Goal: Task Accomplishment & Management: Use online tool/utility

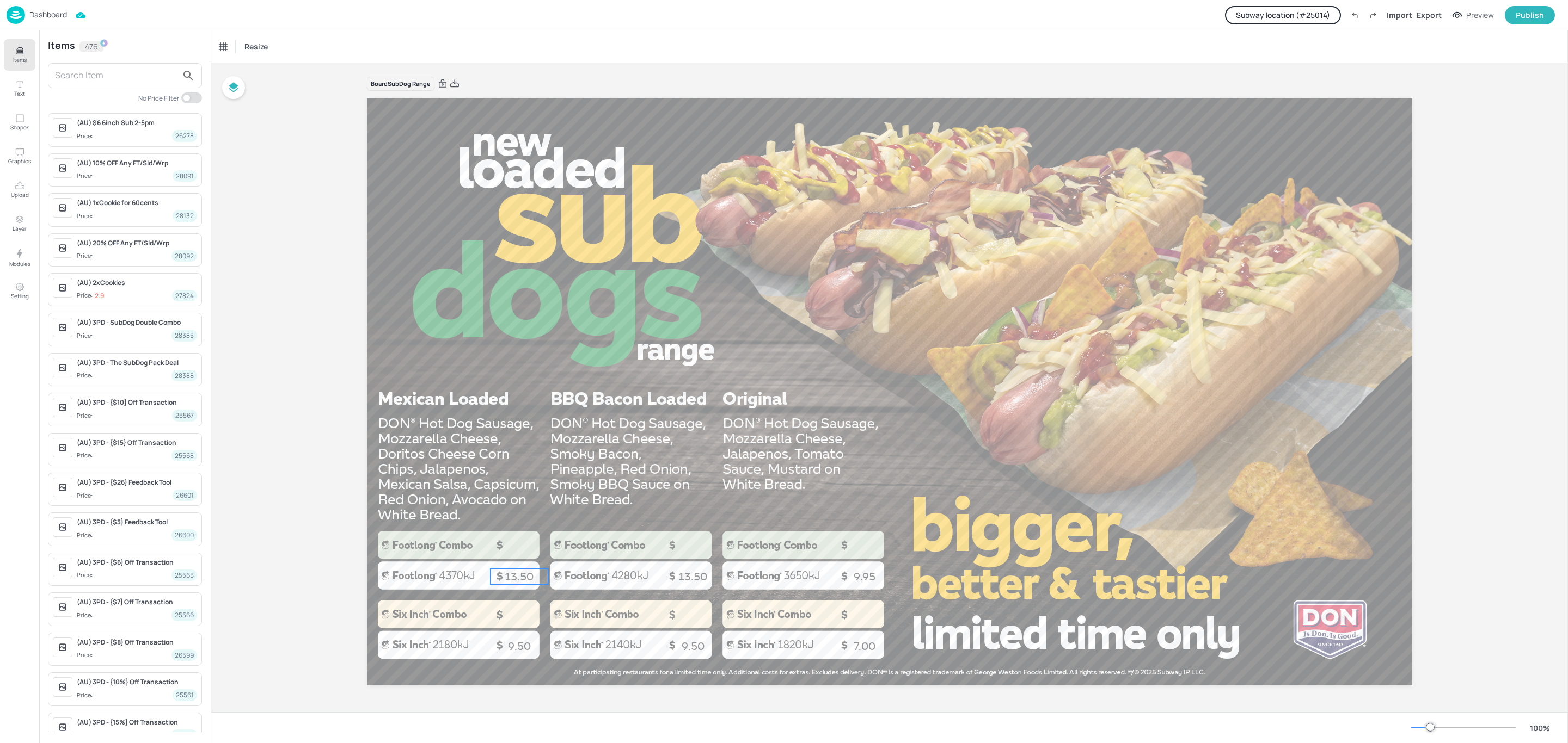
click at [527, 573] on span "13.50" at bounding box center [519, 576] width 29 height 13
click at [26, 260] on p "Modules" at bounding box center [20, 264] width 21 height 7
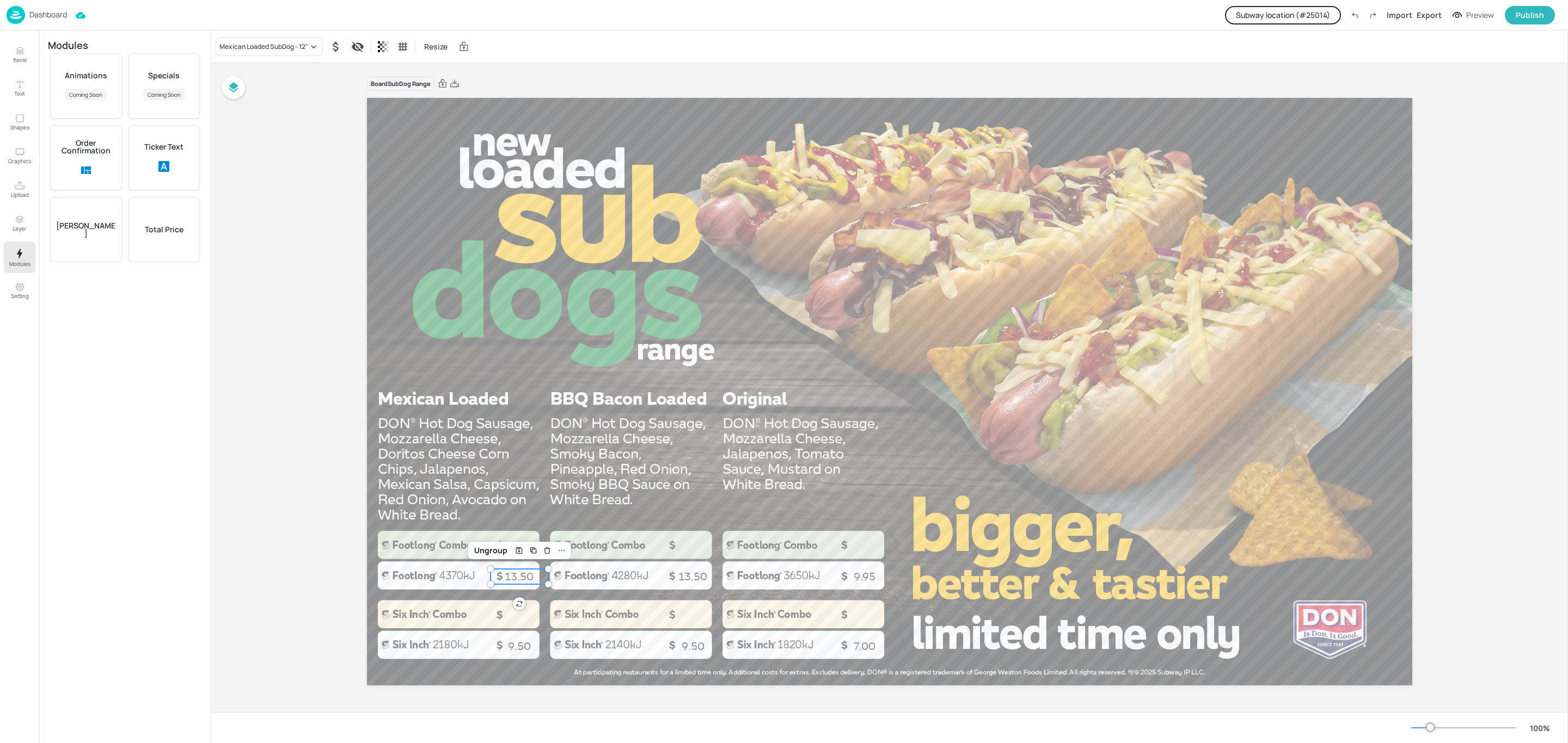
click at [327, 377] on div "Board SubDog Range 13.50 9.50 13.50 9.95 7.00 9.50 Ungroup" at bounding box center [889, 387] width 1357 height 650
click at [497, 475] on div at bounding box center [889, 391] width 1045 height 587
click at [153, 243] on div "Total Price" at bounding box center [164, 229] width 72 height 65
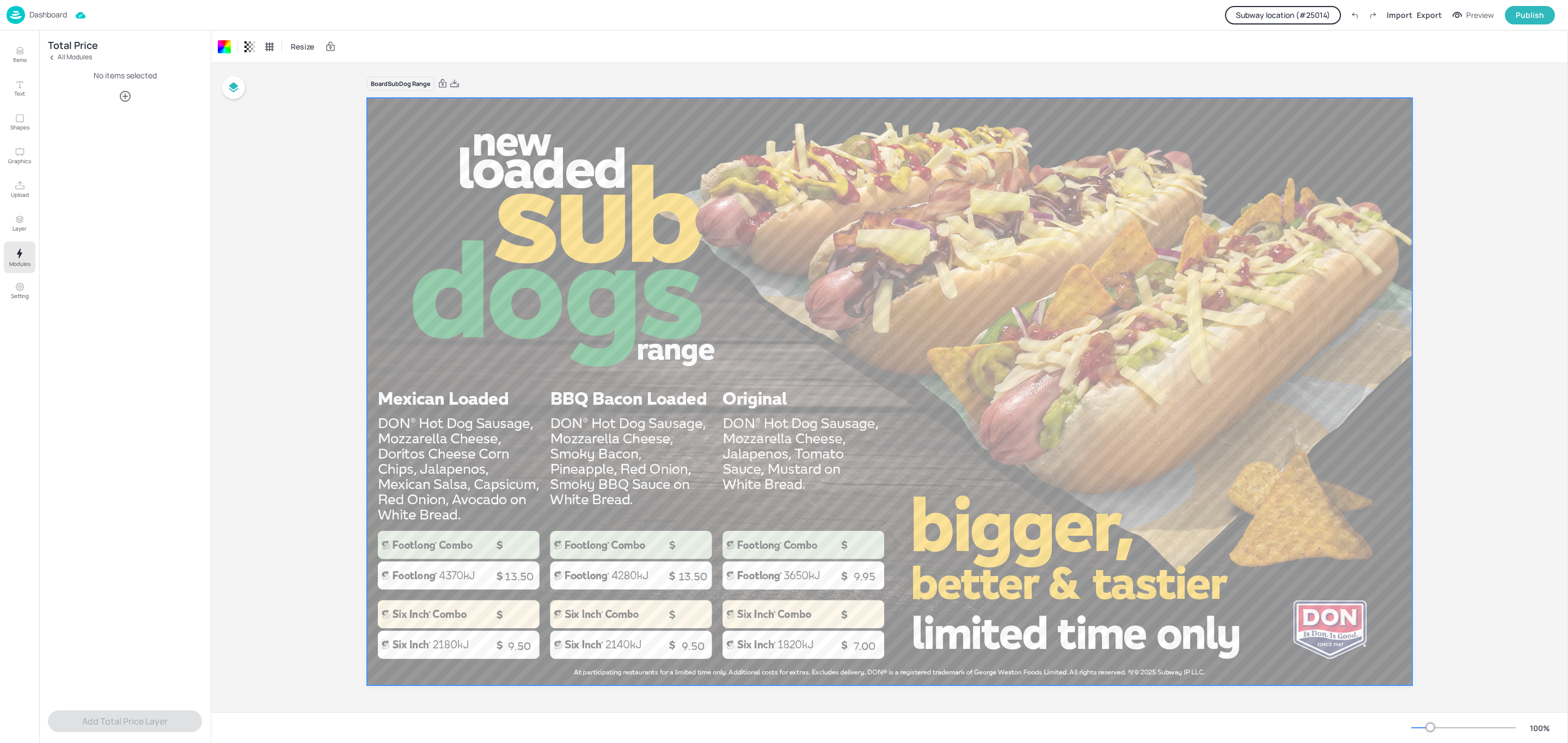
click at [123, 90] on icon "button" at bounding box center [125, 96] width 13 height 13
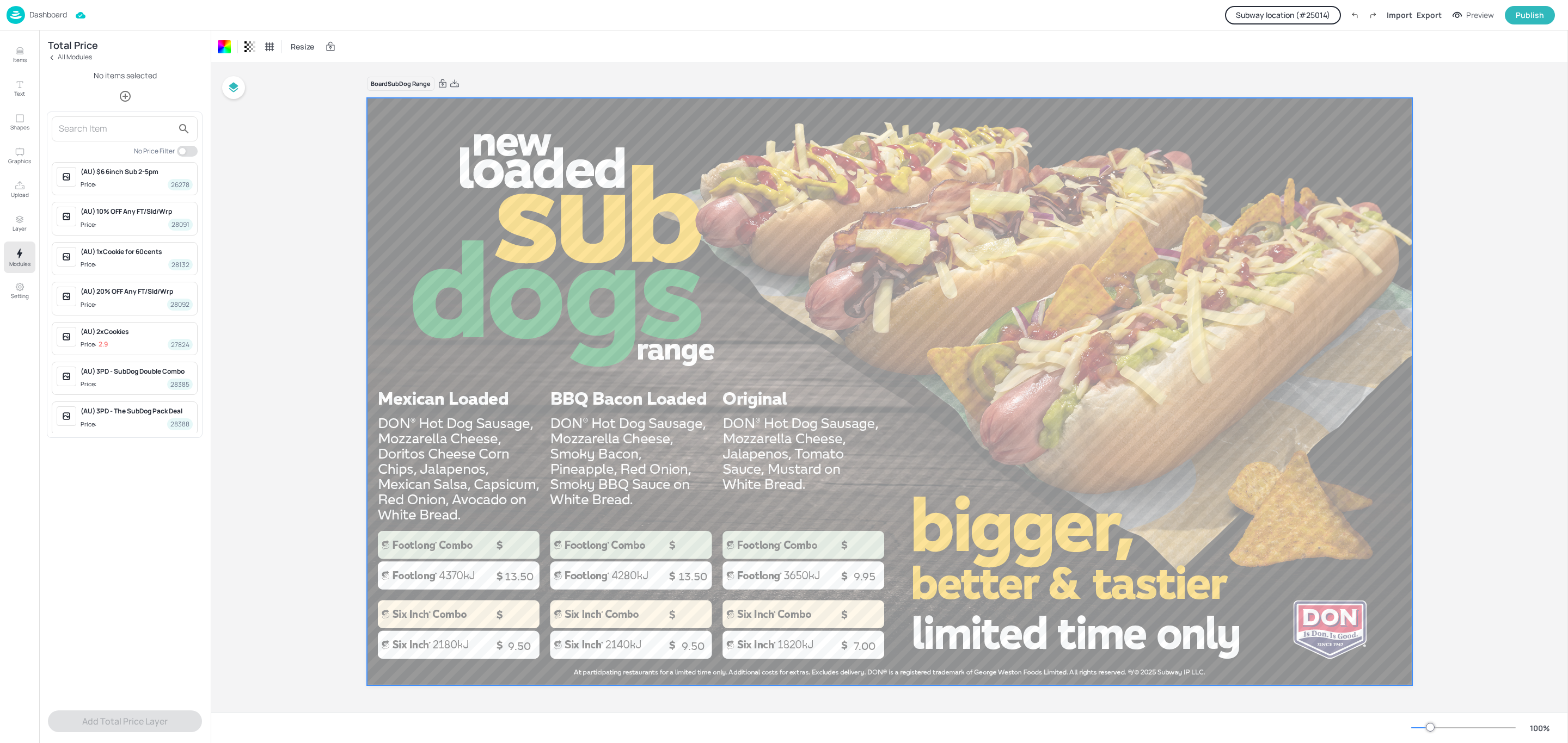
click at [118, 137] on input "text" at bounding box center [115, 129] width 114 height 17
type input "mexican"
click at [332, 193] on div at bounding box center [784, 371] width 1568 height 743
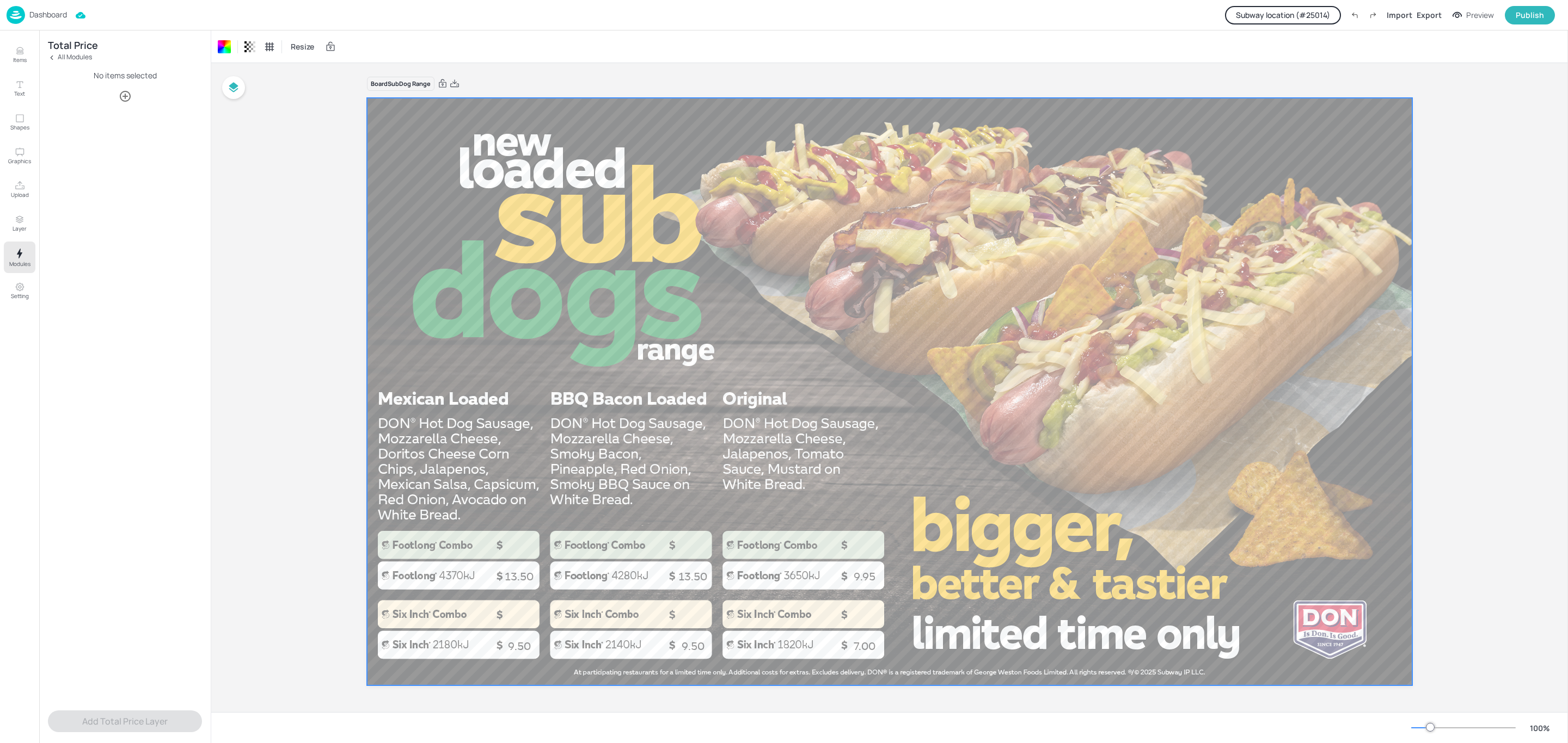
click at [1324, 11] on button "Subway location (# 25014 )" at bounding box center [1283, 16] width 116 height 19
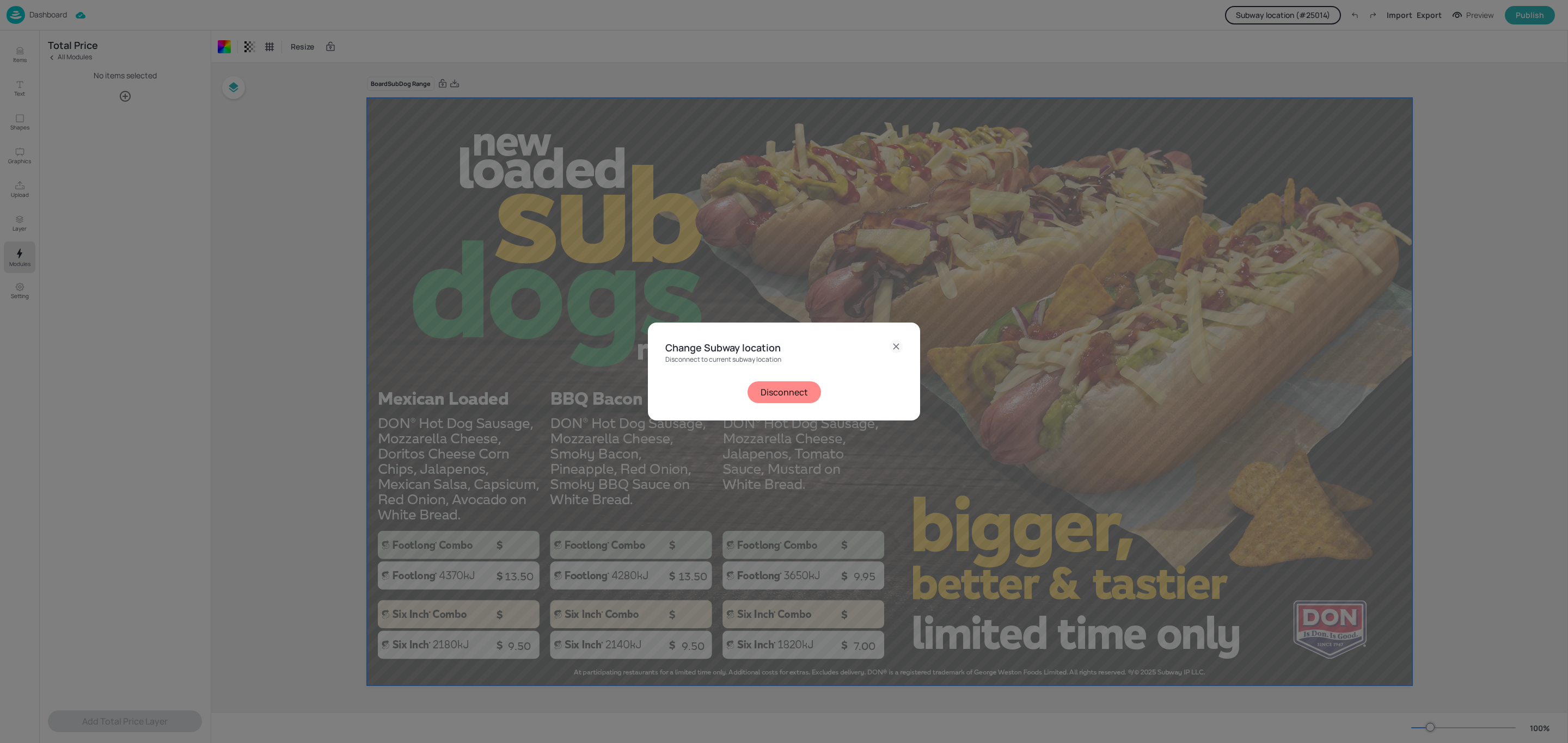
click at [776, 392] on button "Disconnect" at bounding box center [784, 392] width 74 height 22
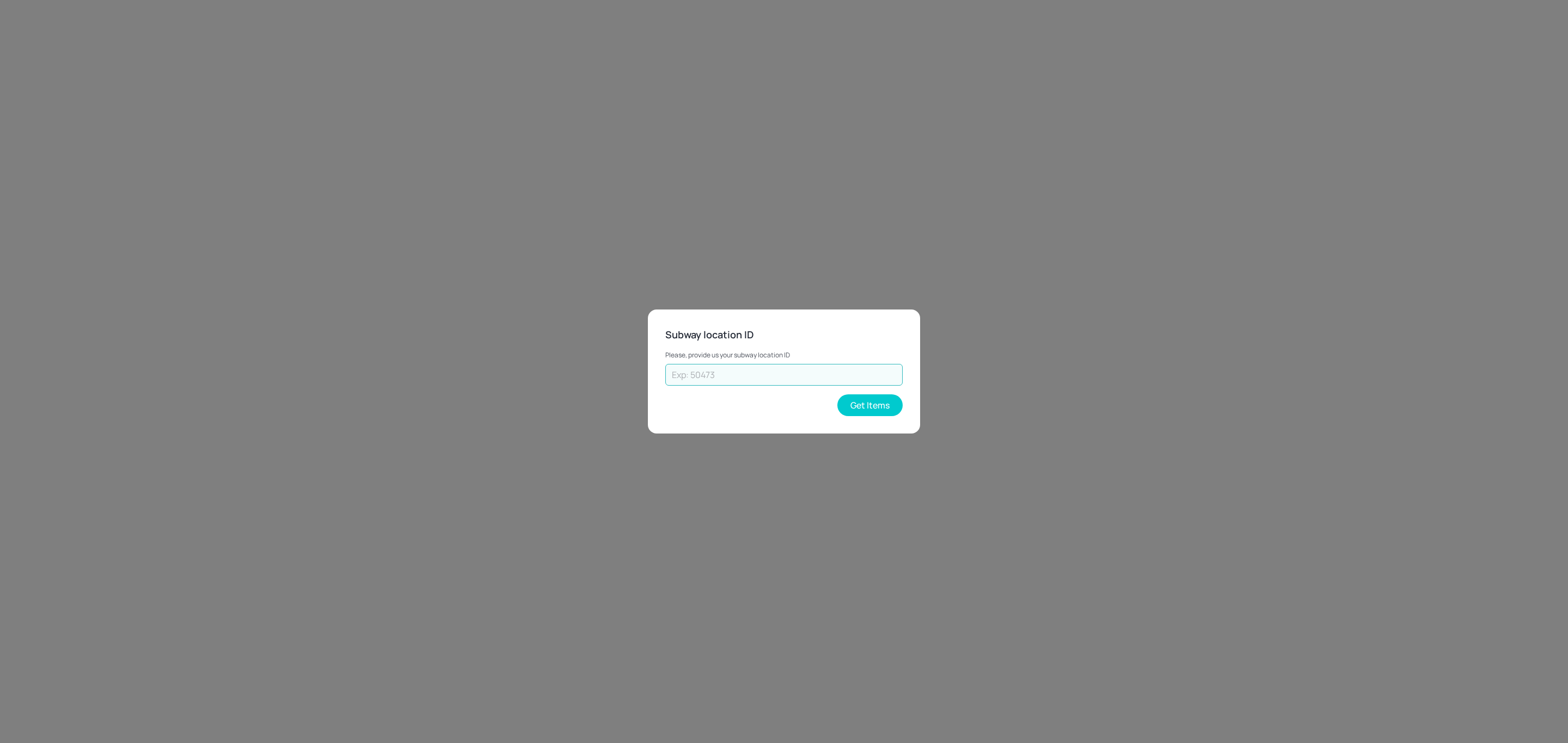
click at [816, 372] on input "text" at bounding box center [783, 374] width 237 height 22
type input "43262"
click at [849, 409] on button "Get Items" at bounding box center [870, 405] width 65 height 22
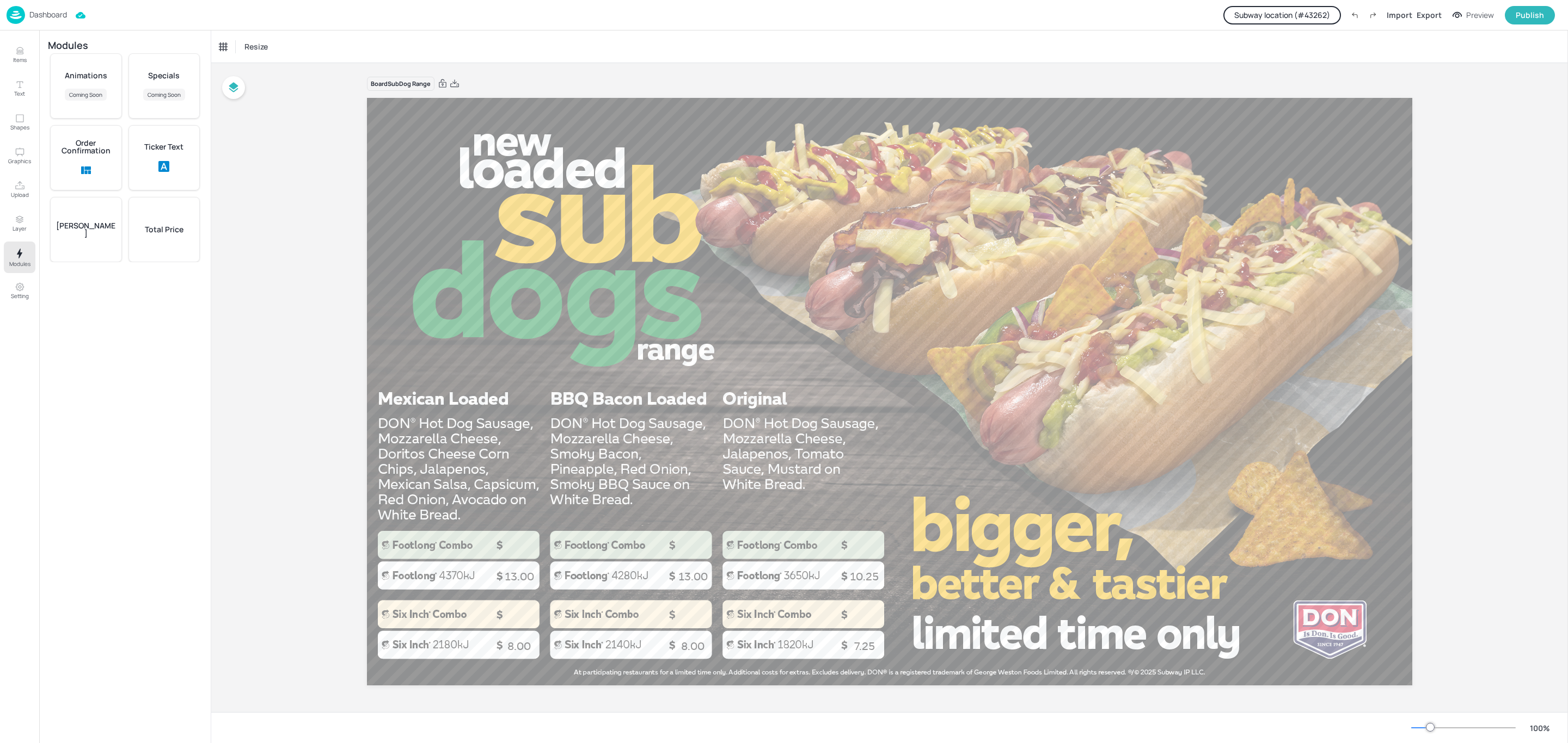
click at [148, 235] on div "Total Price" at bounding box center [164, 229] width 72 height 65
click at [123, 95] on icon "button" at bounding box center [125, 96] width 13 height 13
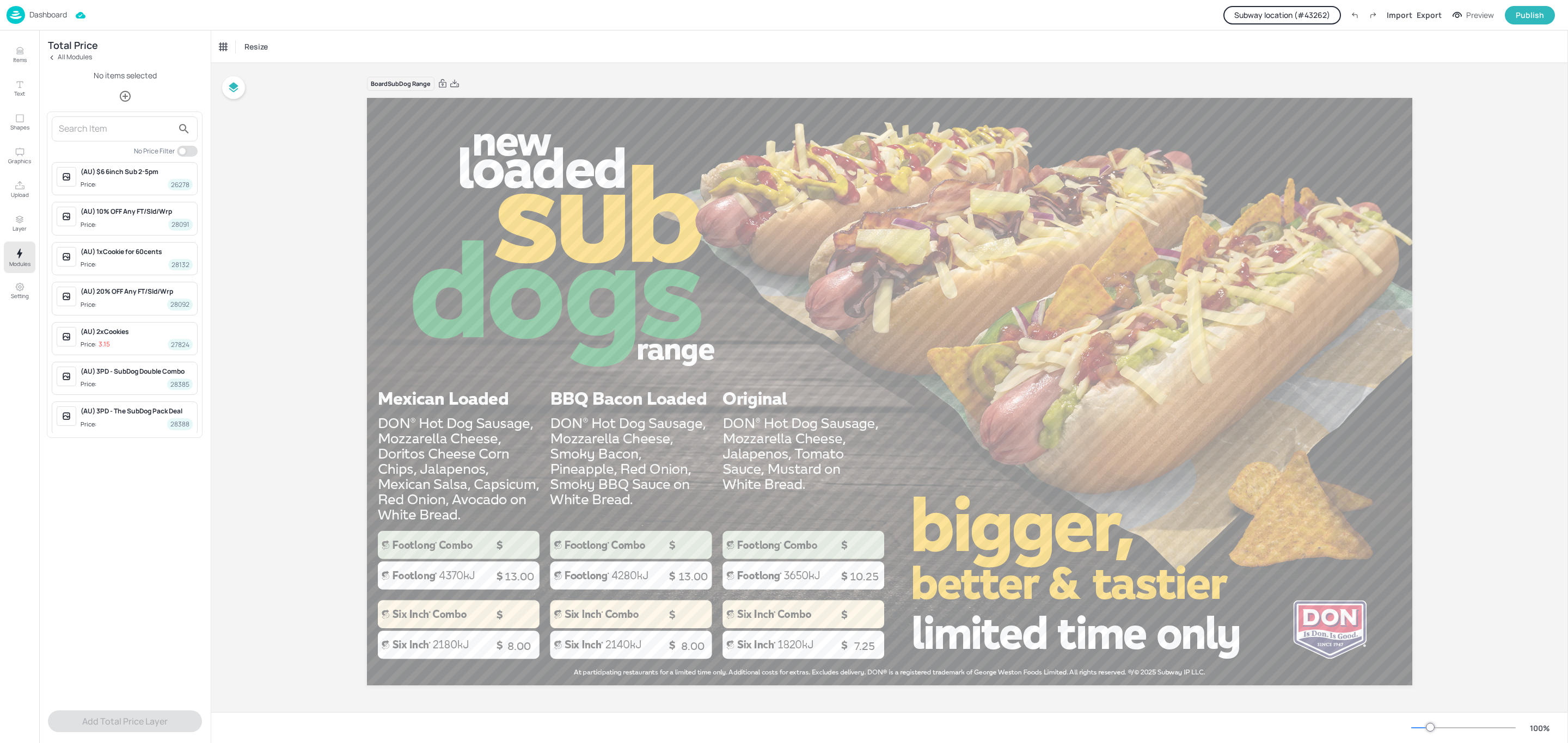
click at [118, 120] on input "text" at bounding box center [115, 129] width 114 height 17
type input "mexica"
click at [135, 220] on span "Price: 13 62137" at bounding box center [136, 224] width 112 height 11
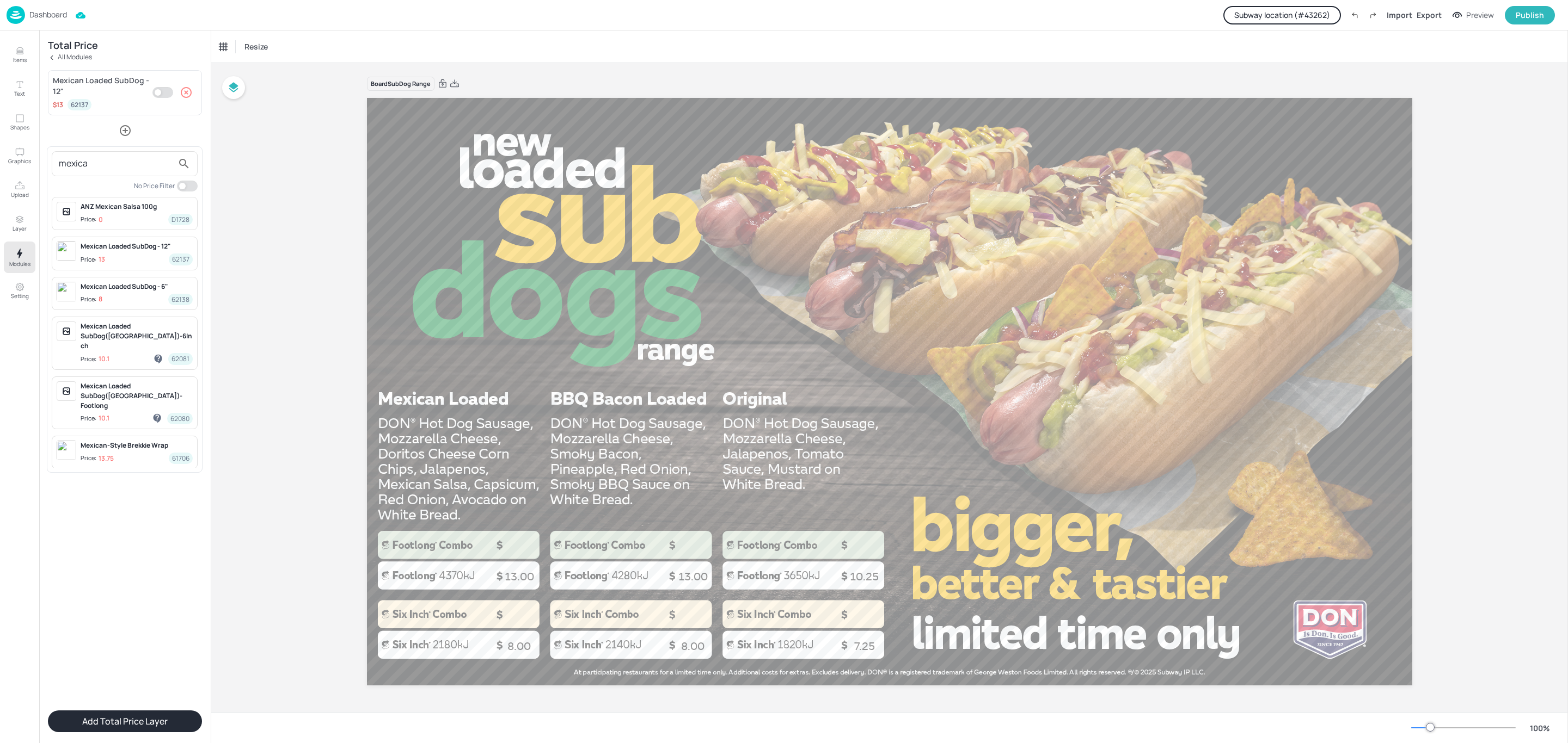
click at [121, 131] on div at bounding box center [784, 371] width 1568 height 743
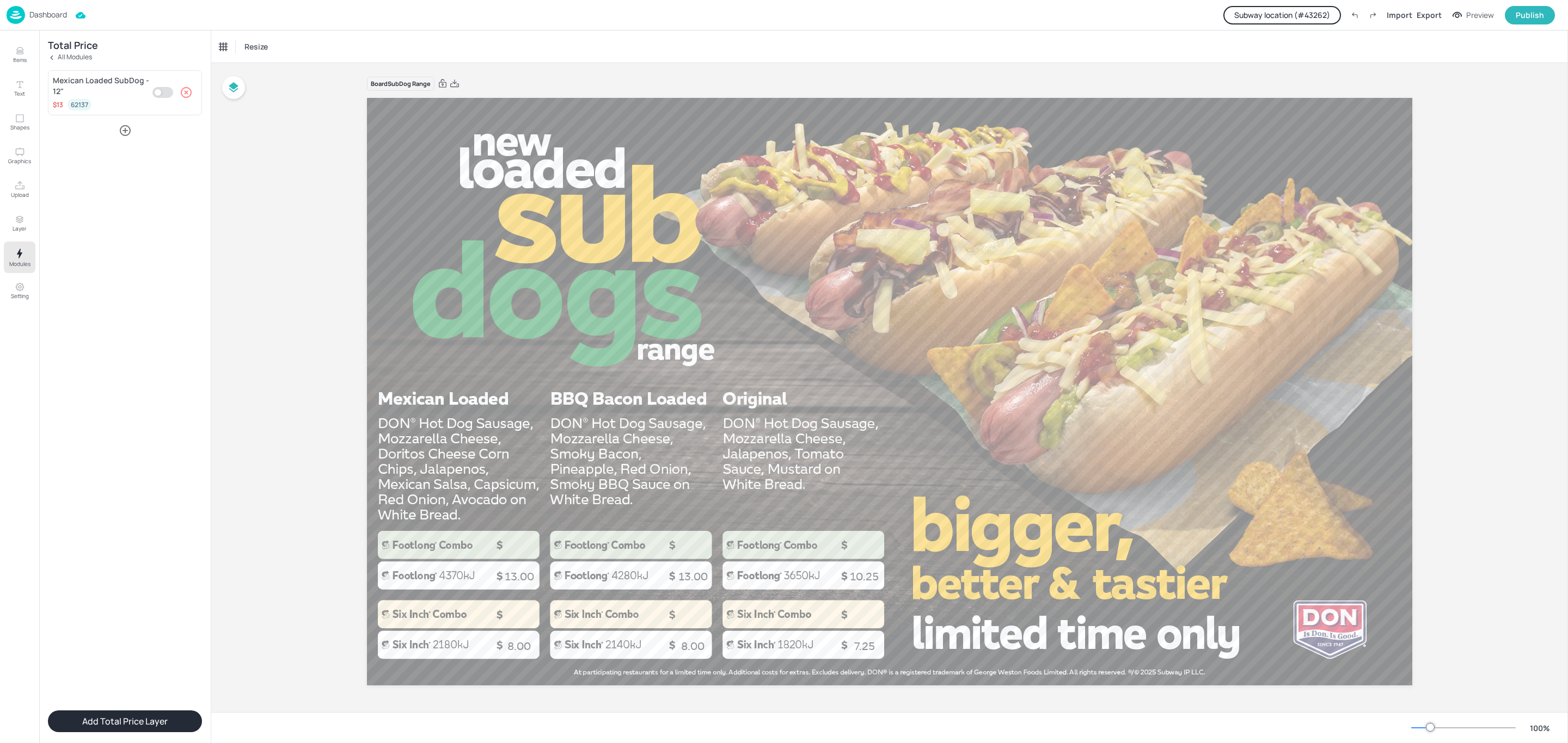
click at [126, 131] on icon "button" at bounding box center [125, 130] width 11 height 11
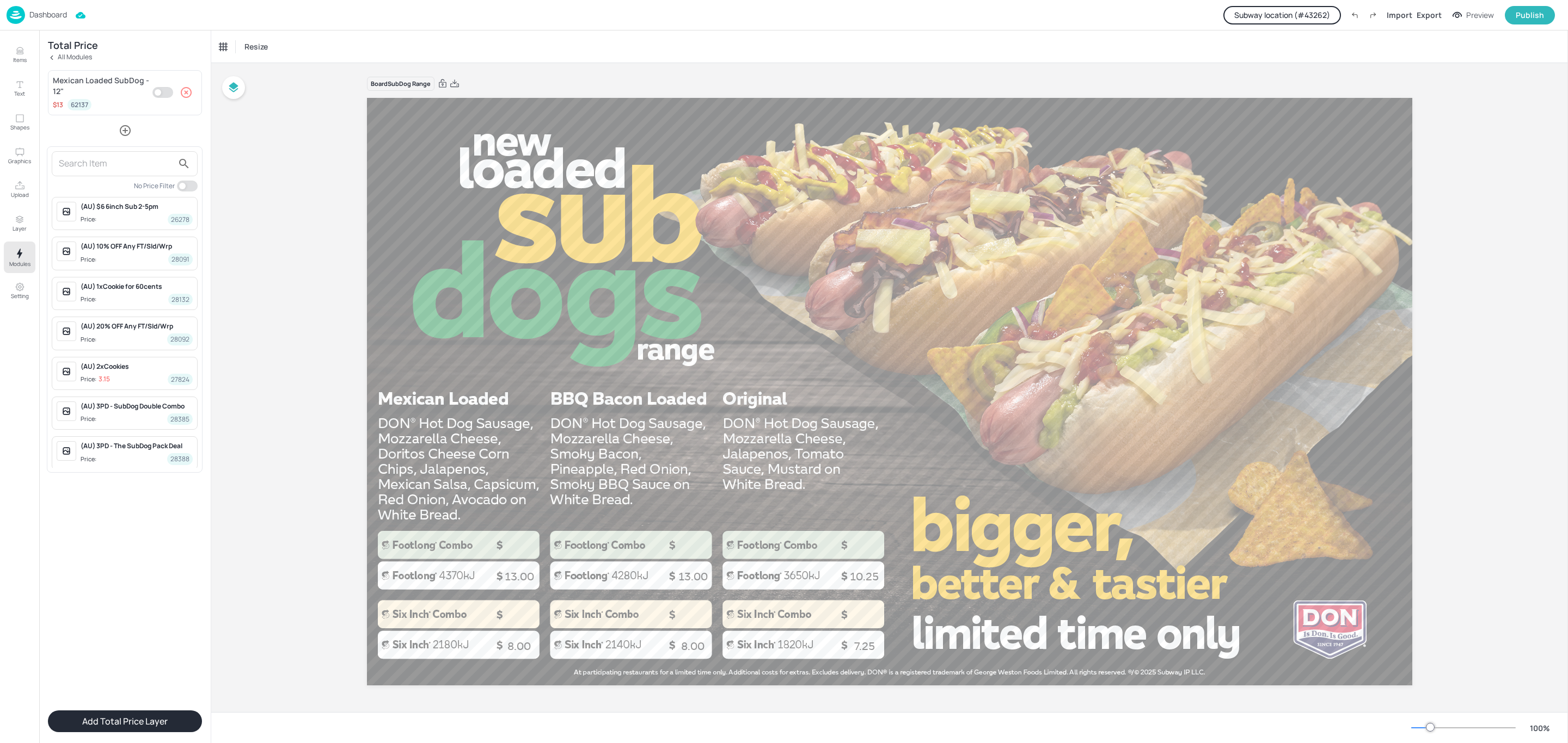
click at [80, 161] on input "text" at bounding box center [115, 164] width 114 height 17
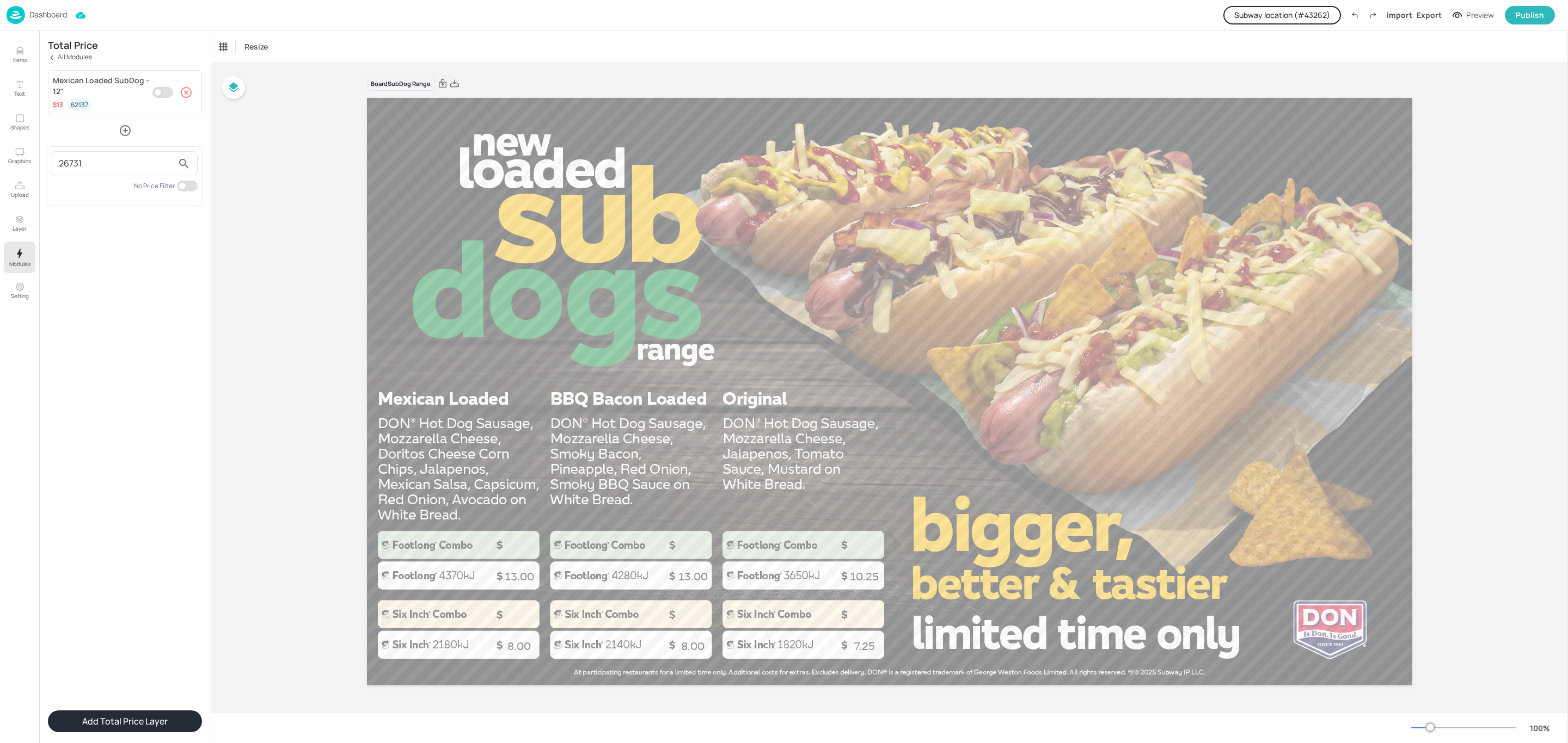
type input "26731"
click at [183, 185] on input "checkbox" at bounding box center [182, 186] width 32 height 11
click at [183, 185] on input "checkbox" at bounding box center [191, 186] width 32 height 11
checkbox input "false"
click at [105, 165] on input "26731" at bounding box center [115, 164] width 114 height 17
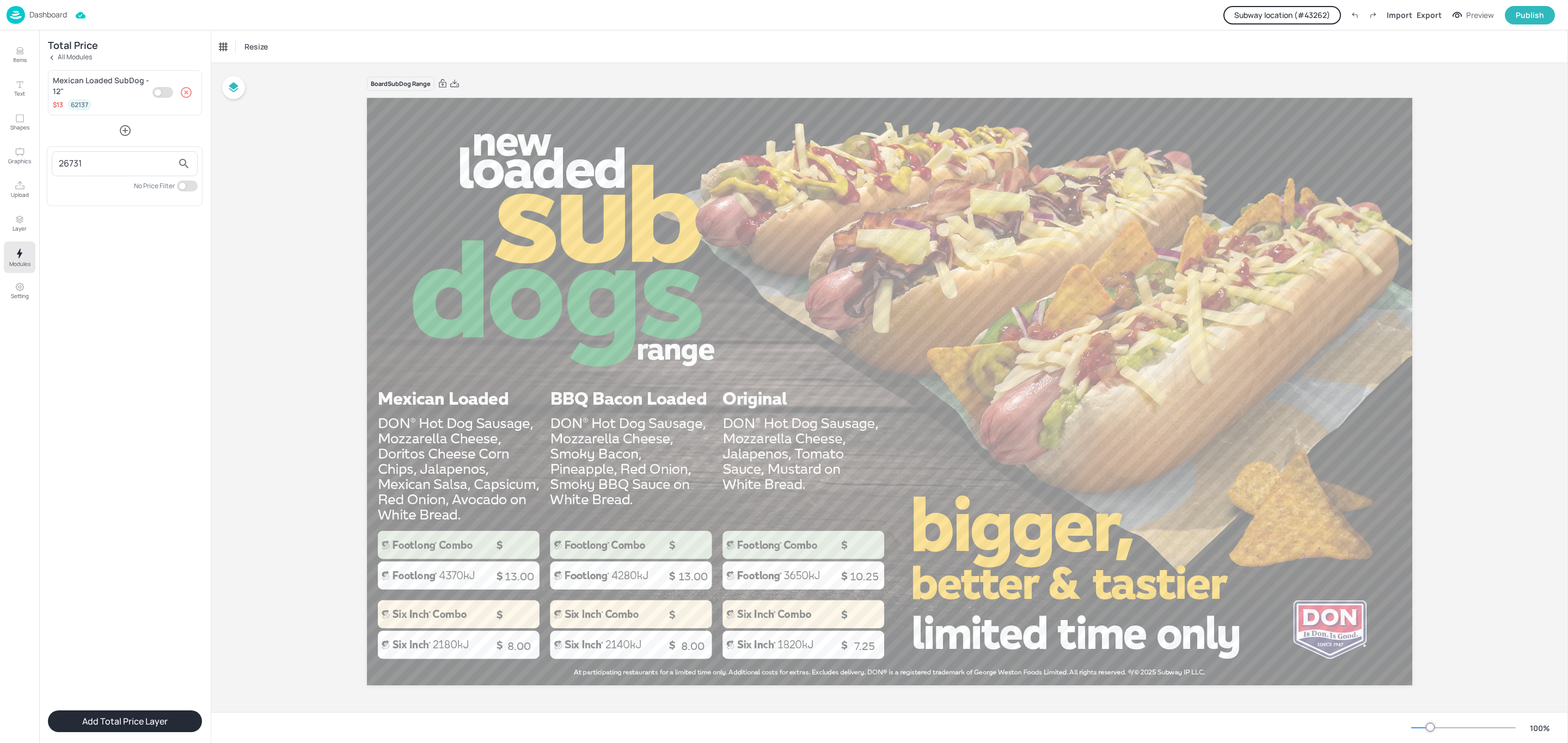
click at [123, 163] on input "26731" at bounding box center [115, 164] width 114 height 17
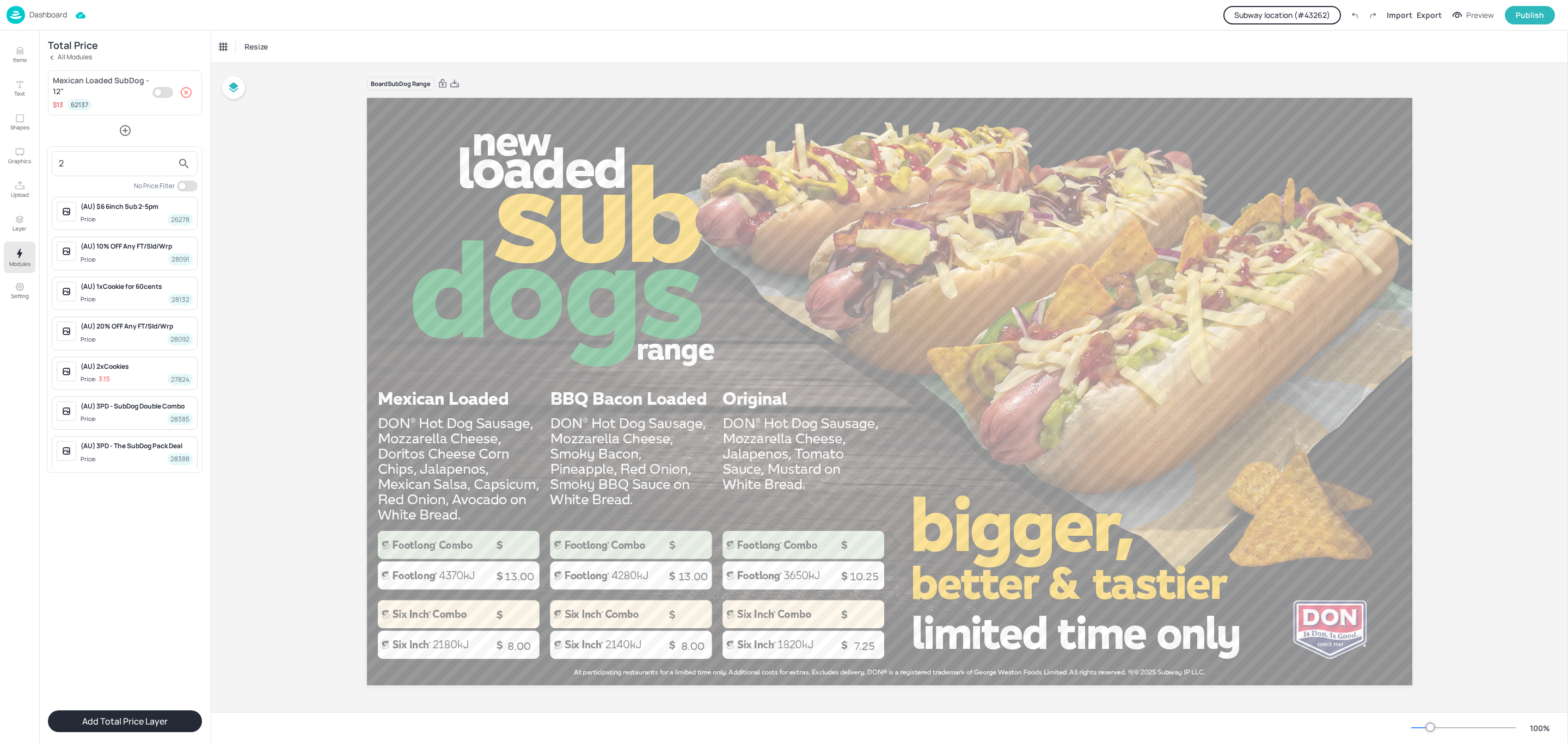
drag, startPoint x: 74, startPoint y: 161, endPoint x: 36, endPoint y: 166, distance: 38.3
click at [36, 166] on div "2 No Price Filter (AU) $6 6inch Sub 2-5pm Price: 26278 (AU) 10% OFF Any FT/Sld/…" at bounding box center [784, 371] width 1568 height 743
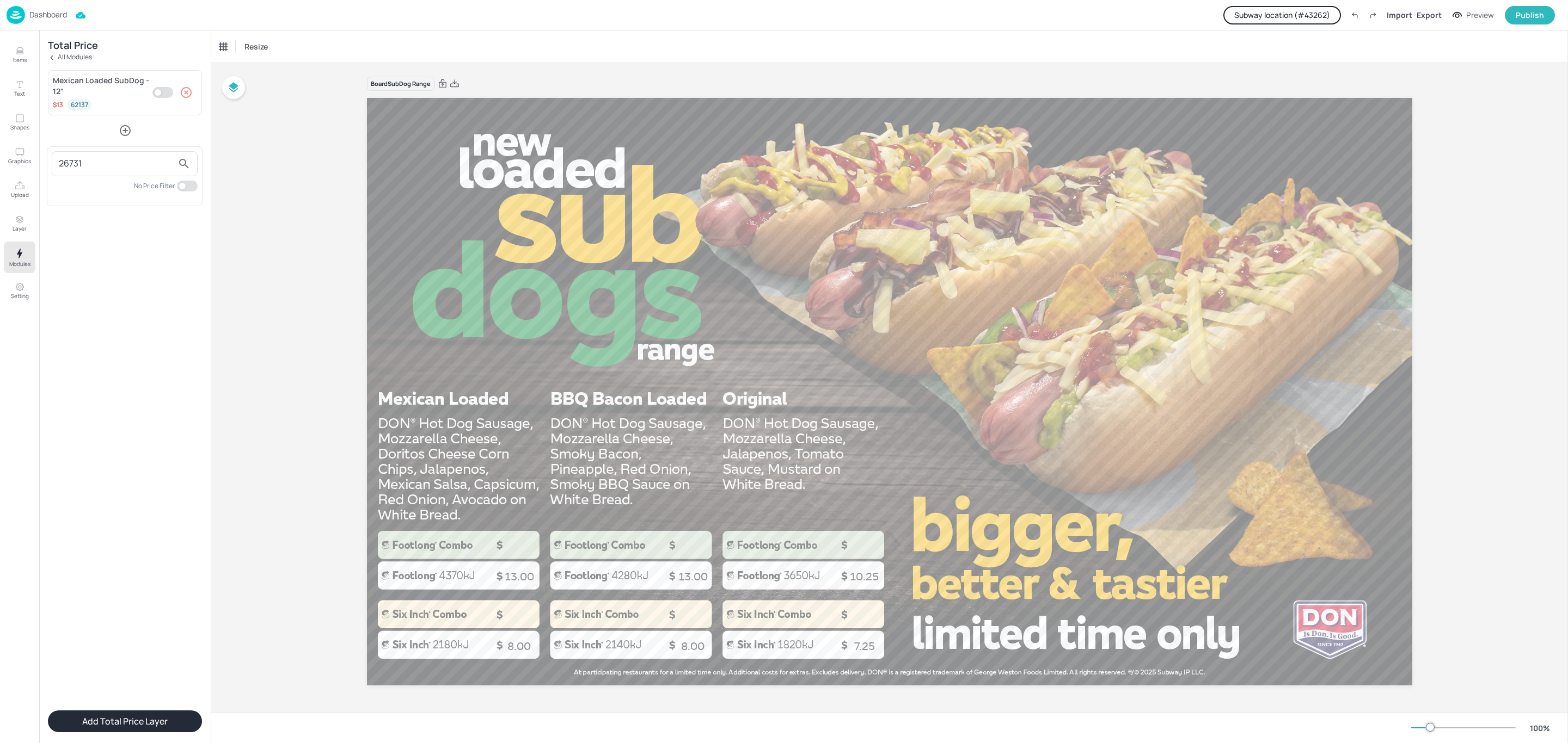
click at [113, 160] on input "26731" at bounding box center [115, 164] width 114 height 17
drag, startPoint x: 105, startPoint y: 160, endPoint x: 45, endPoint y: 160, distance: 60.0
click at [45, 160] on div "26731 No Price Filter" at bounding box center [784, 371] width 1568 height 743
type input "AUSu"
click at [46, 8] on div at bounding box center [784, 371] width 1568 height 743
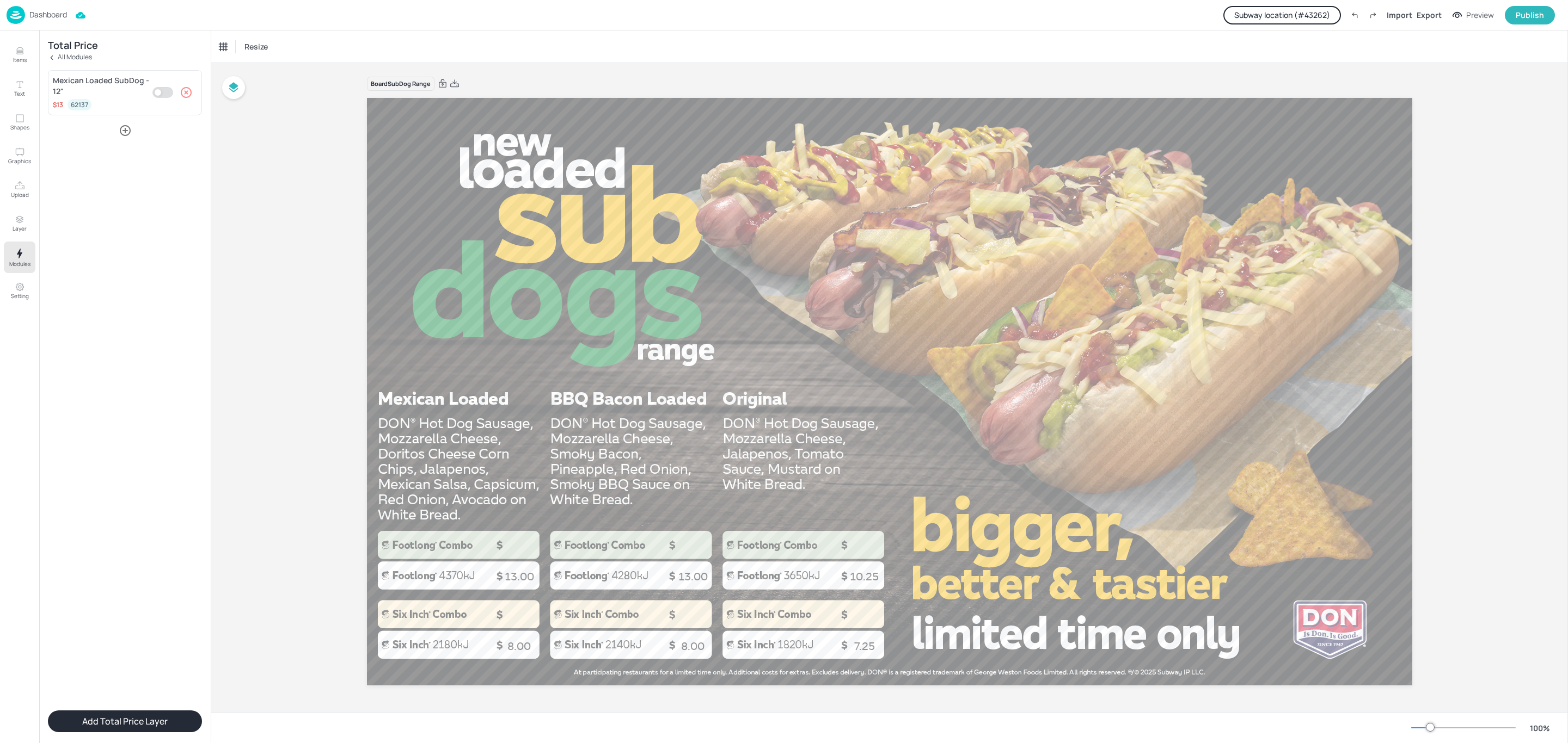
click at [45, 21] on div "Dashboard" at bounding box center [36, 15] width 60 height 18
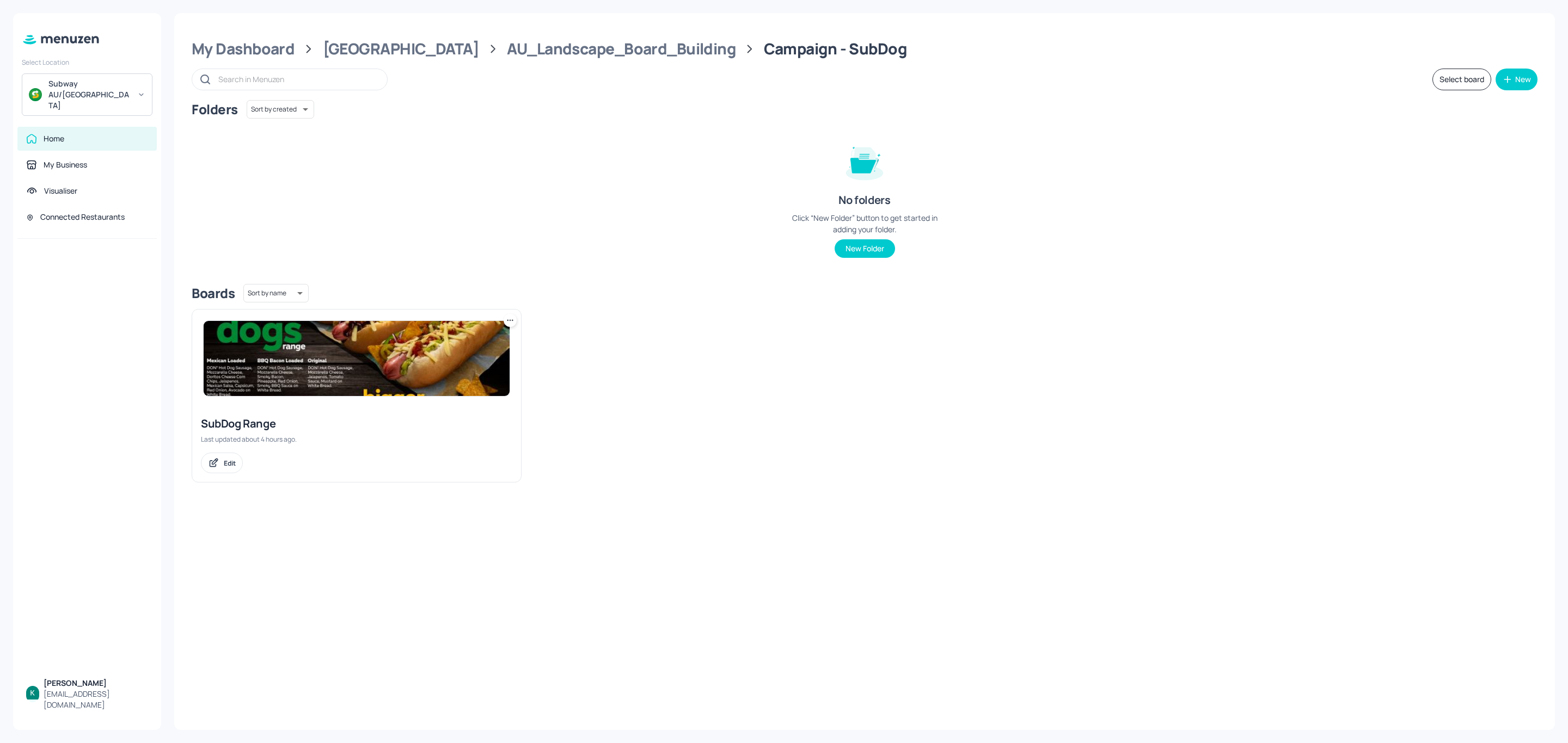
click at [361, 384] on img at bounding box center [356, 358] width 306 height 75
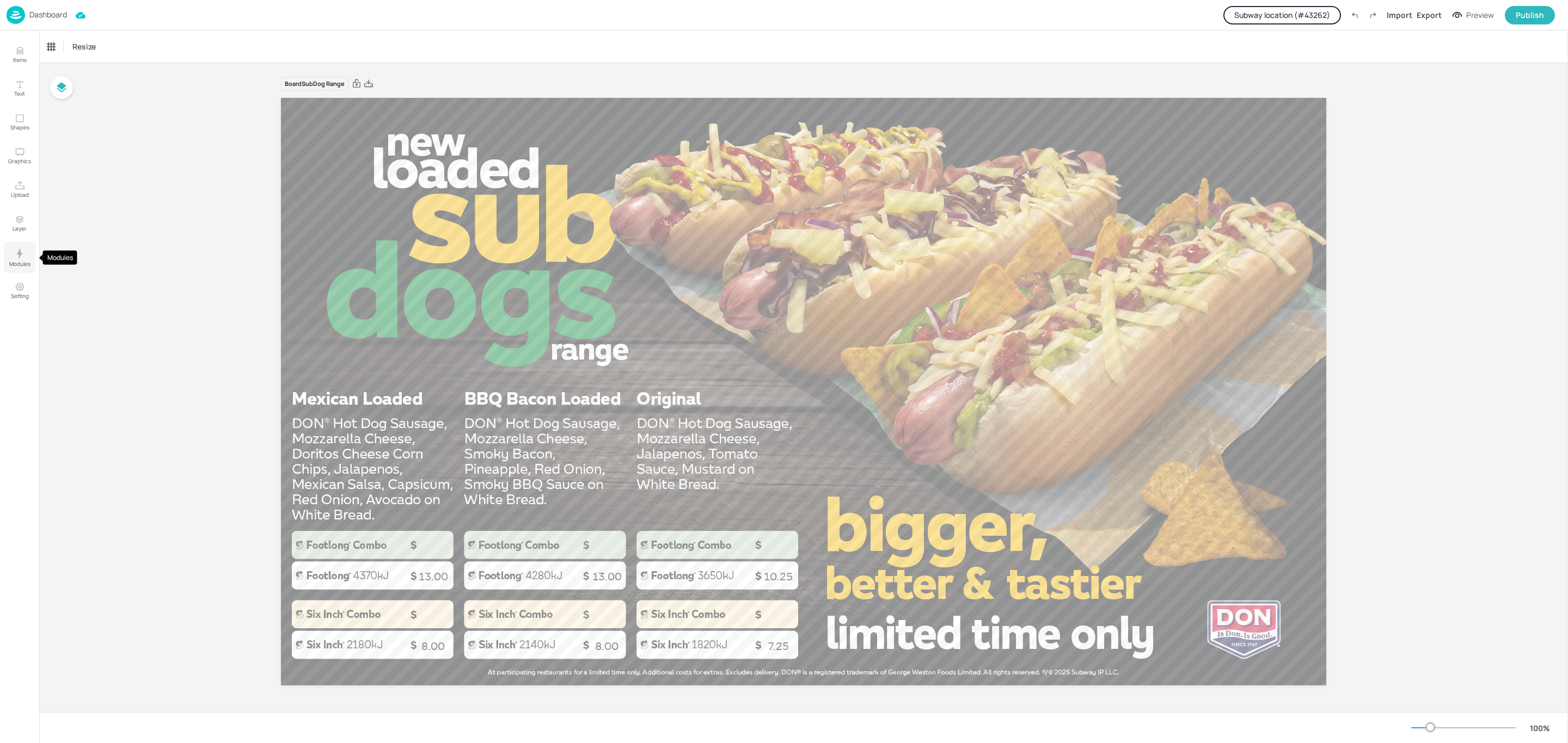
click at [20, 252] on icon "Modules" at bounding box center [19, 253] width 13 height 13
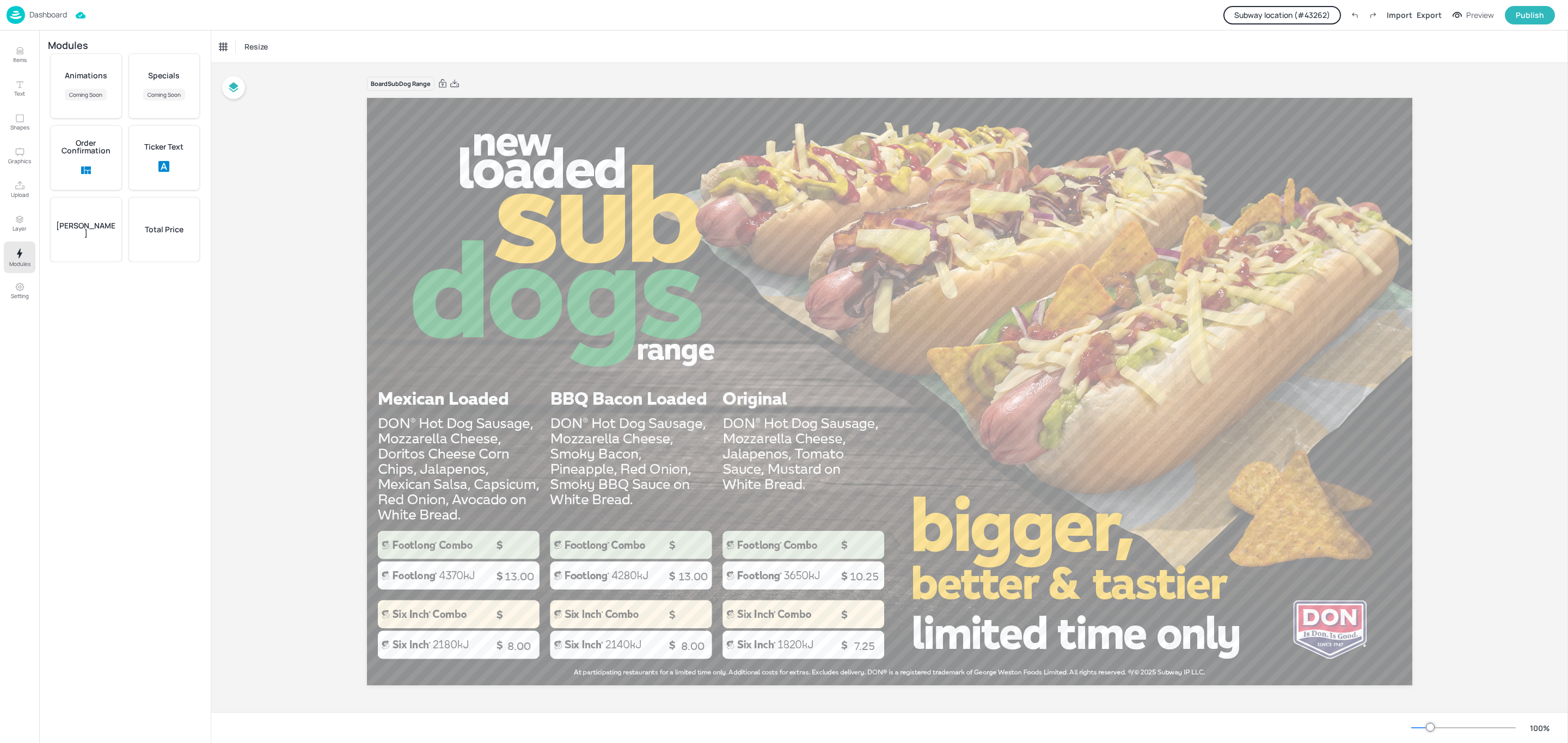
click at [158, 227] on p "Total Price" at bounding box center [164, 230] width 39 height 7
click at [127, 92] on icon "button" at bounding box center [125, 96] width 13 height 13
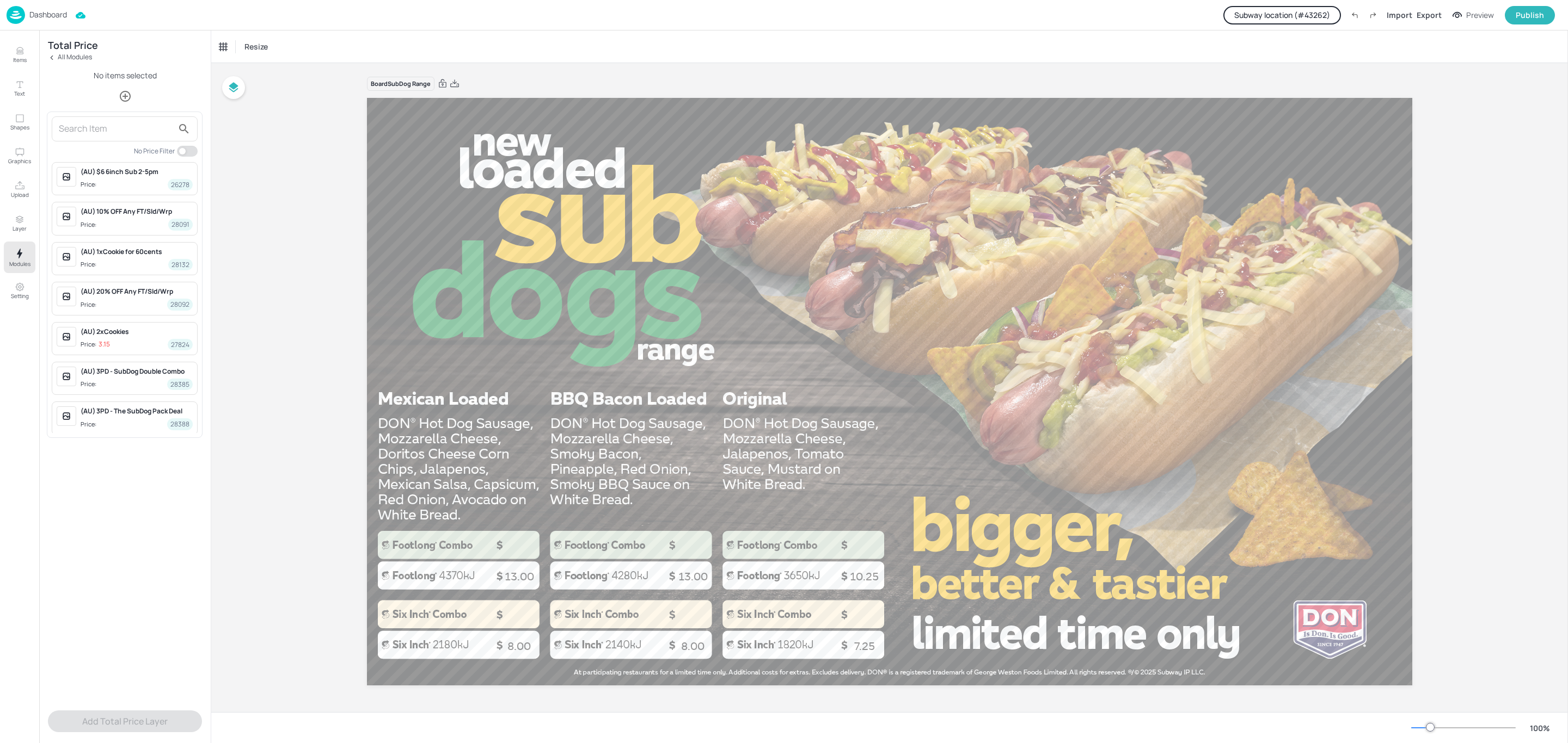
click at [117, 120] on input "text" at bounding box center [115, 129] width 114 height 17
click at [135, 263] on span "Price: 8 62138" at bounding box center [136, 265] width 112 height 11
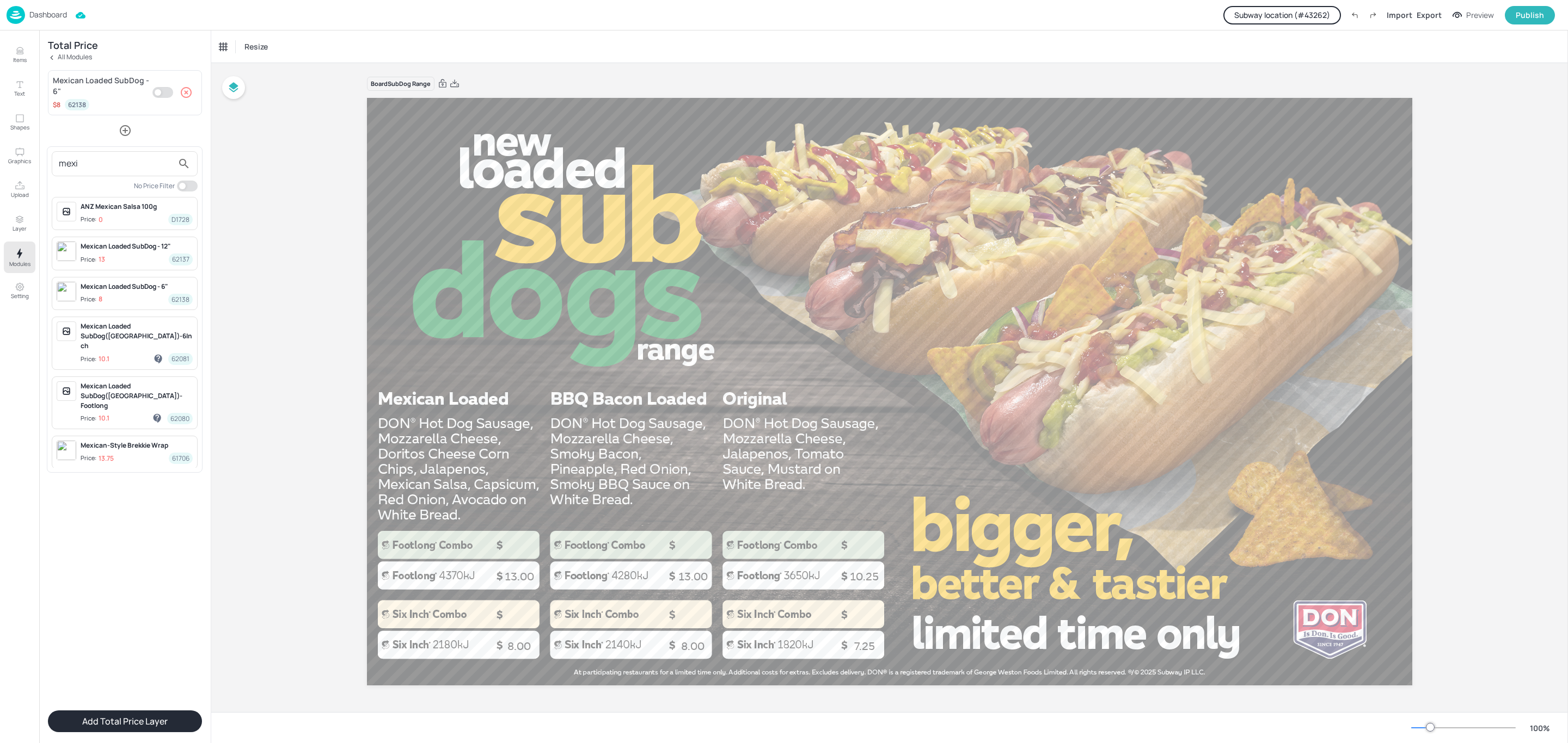
click at [88, 175] on div "mexi" at bounding box center [125, 164] width 146 height 25
drag, startPoint x: 87, startPoint y: 166, endPoint x: 45, endPoint y: 165, distance: 42.0
click at [45, 165] on div "mexi No Price Filter ANZ Mexican Salsa 100g Price: 0 D1728 Mexican Loaded SubDo…" at bounding box center [784, 371] width 1568 height 743
type input "U"
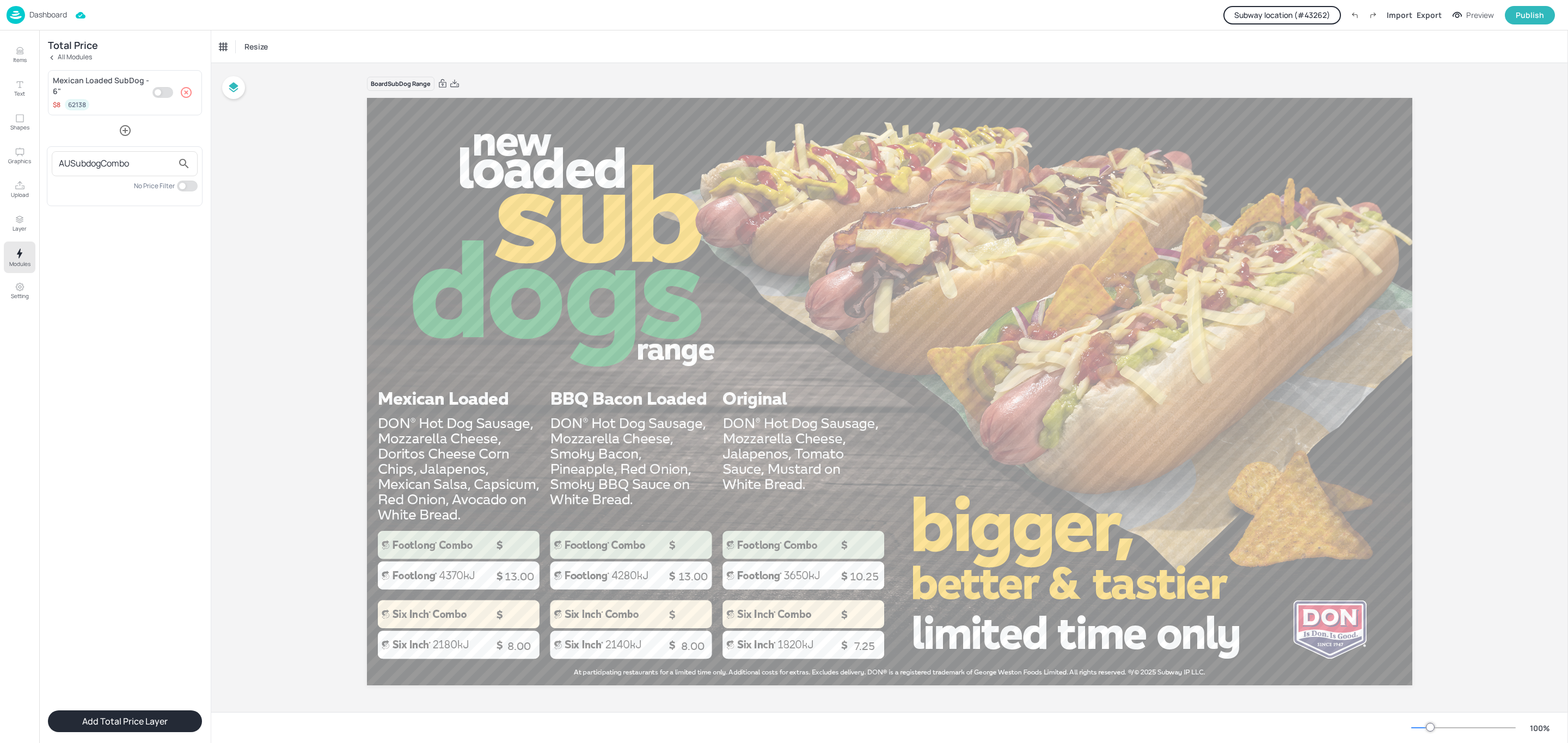
type input "AUSubdogCombo"
drag, startPoint x: 151, startPoint y: 162, endPoint x: 26, endPoint y: 166, distance: 125.1
click at [26, 166] on div "AUSubdogCombo No Price Filter" at bounding box center [784, 371] width 1568 height 743
type input "26731"
drag, startPoint x: 157, startPoint y: 242, endPoint x: 270, endPoint y: 227, distance: 114.0
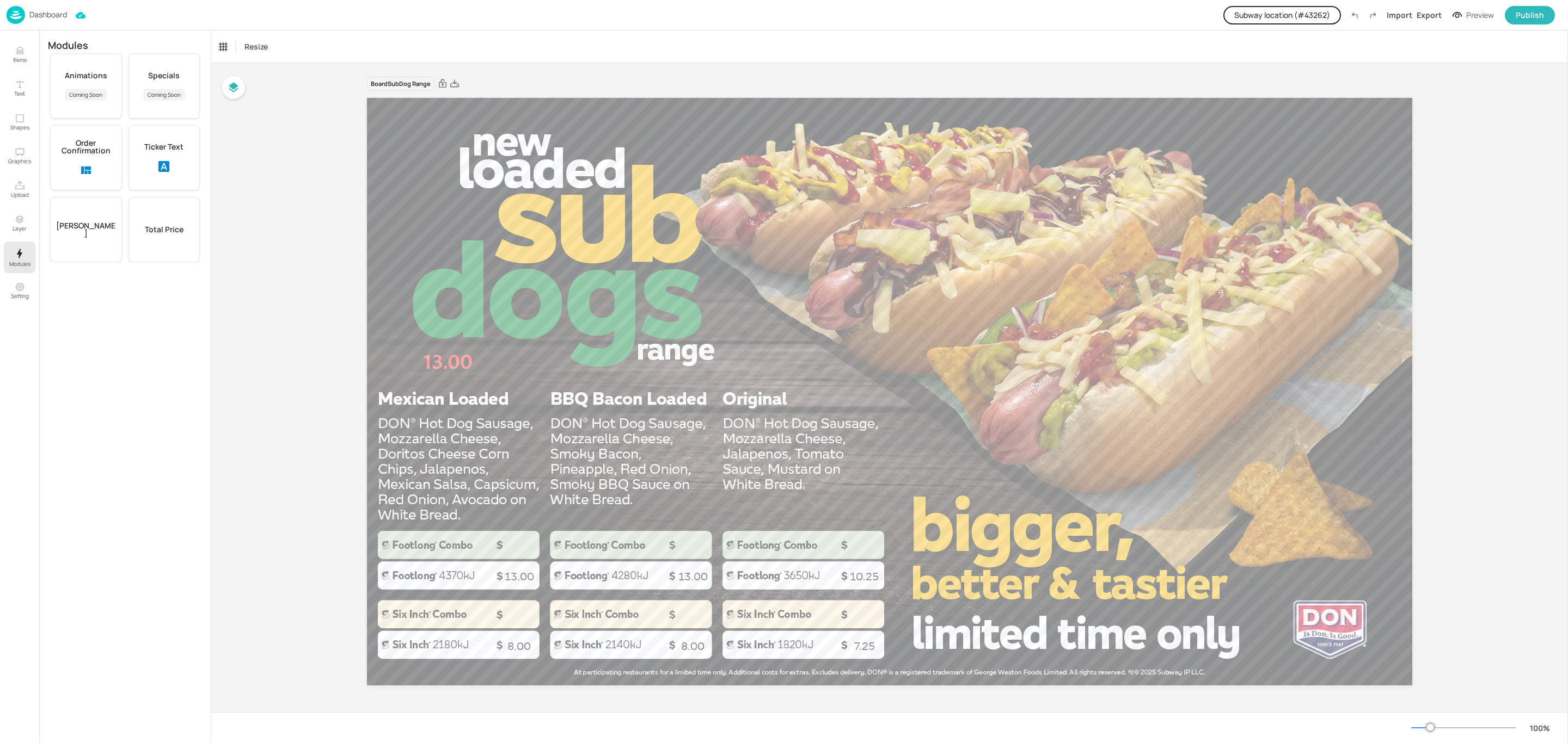
click at [157, 242] on div "Total Price" at bounding box center [164, 229] width 72 height 65
click at [125, 95] on icon "button" at bounding box center [125, 96] width 11 height 11
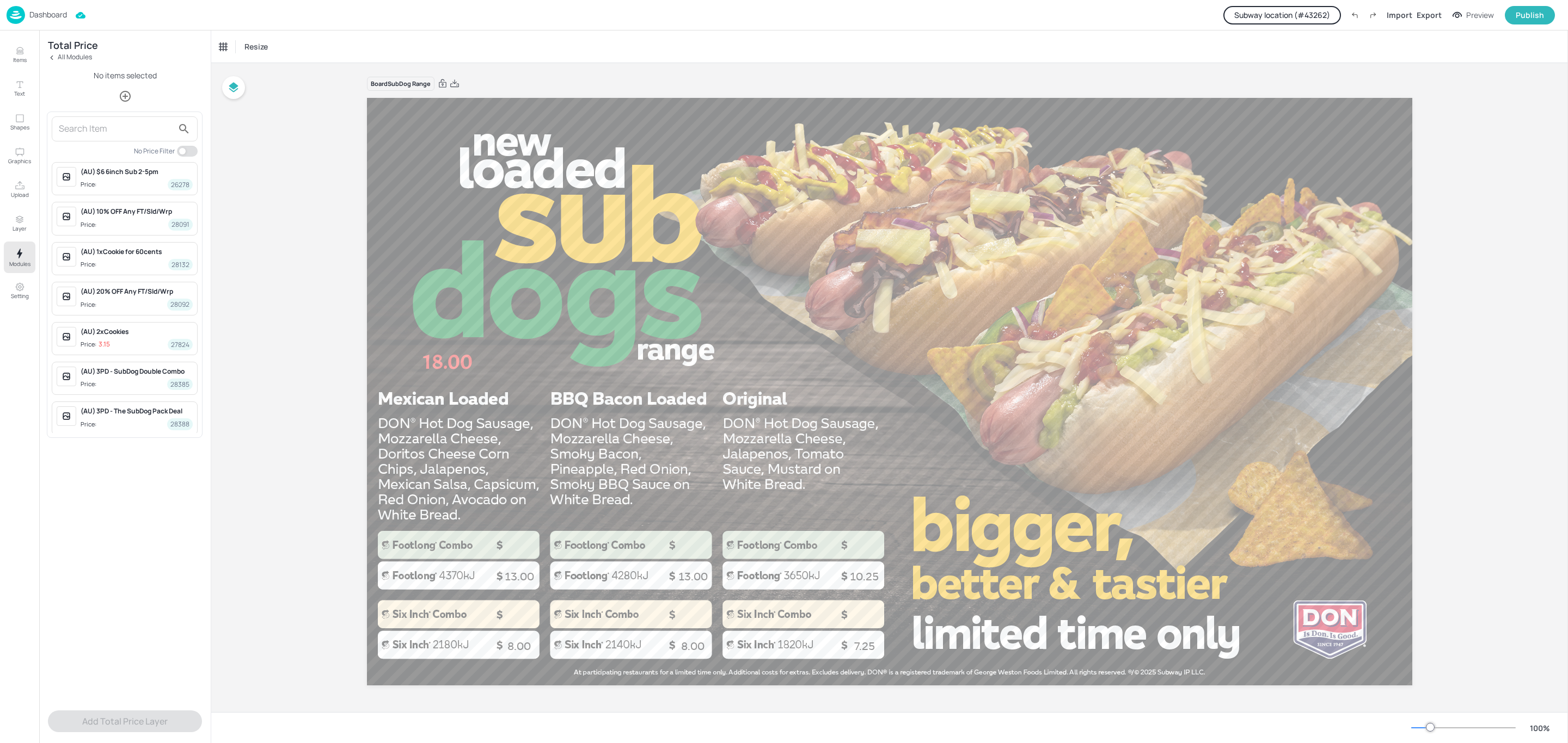
click at [130, 126] on input "text" at bounding box center [115, 129] width 114 height 17
click at [147, 257] on div "Mexican Loaded SubDog - 6"" at bounding box center [136, 252] width 112 height 10
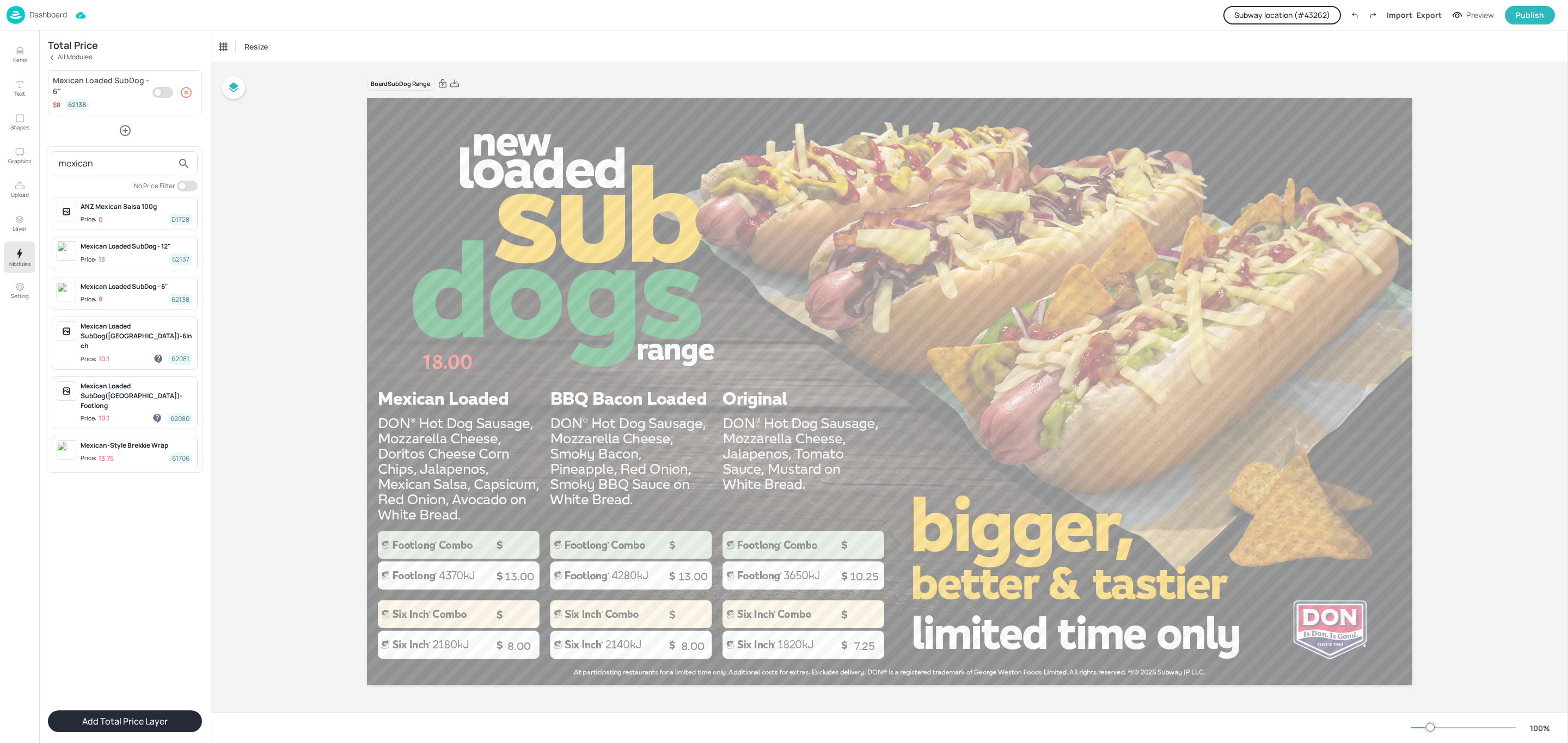
drag, startPoint x: 108, startPoint y: 170, endPoint x: 43, endPoint y: 165, distance: 65.2
click at [43, 165] on div "mexican No Price Filter ANZ Mexican Salsa 100g Price: 0 D1728 Mexican Loaded Su…" at bounding box center [784, 371] width 1568 height 743
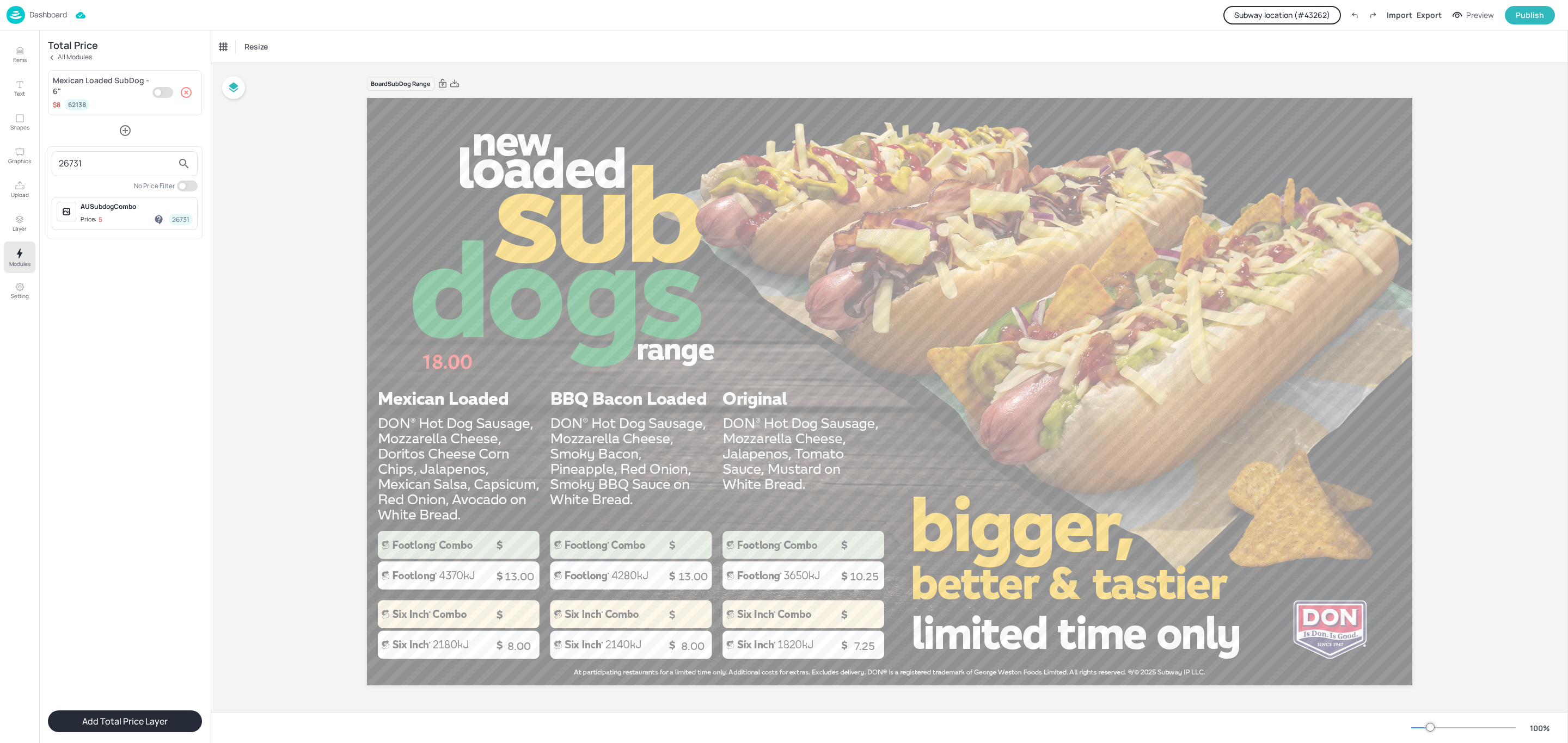
type input "26731"
click at [116, 222] on span "Price: 5 26731" at bounding box center [136, 219] width 112 height 11
click at [117, 723] on div at bounding box center [784, 371] width 1568 height 743
click at [122, 724] on button "Add Total Price Layer" at bounding box center [125, 721] width 154 height 22
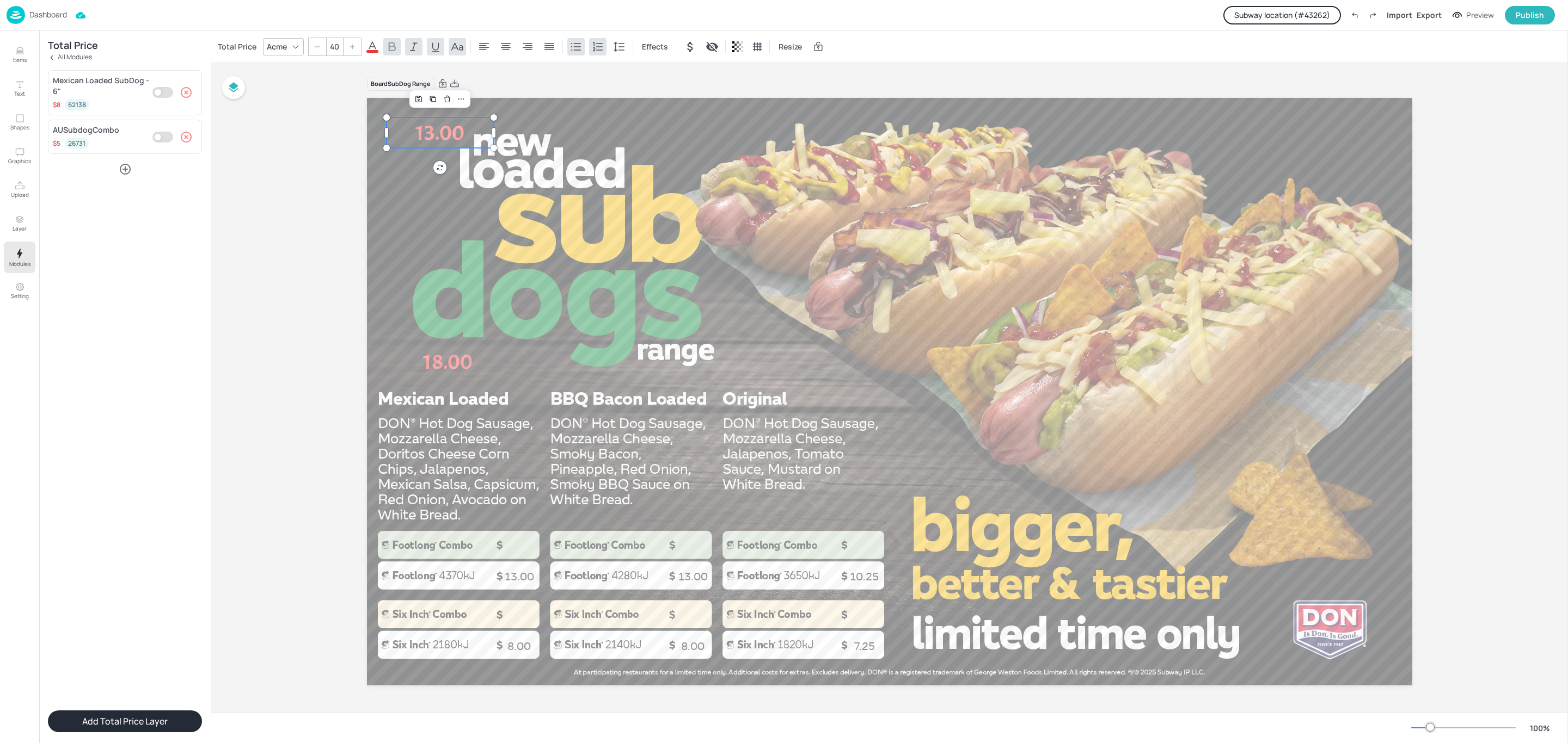
click at [328, 46] on input "40" at bounding box center [334, 47] width 15 height 17
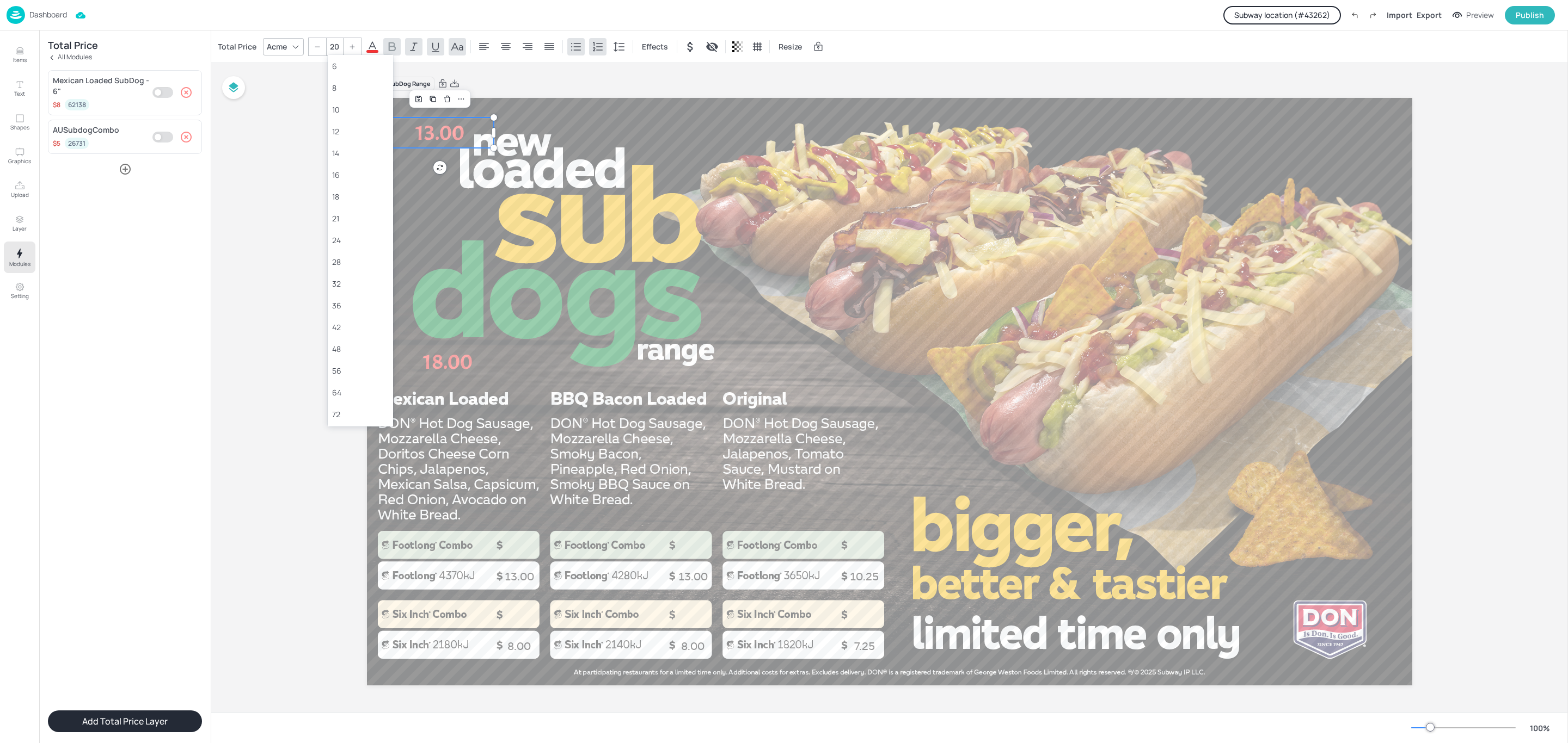
type input "40"
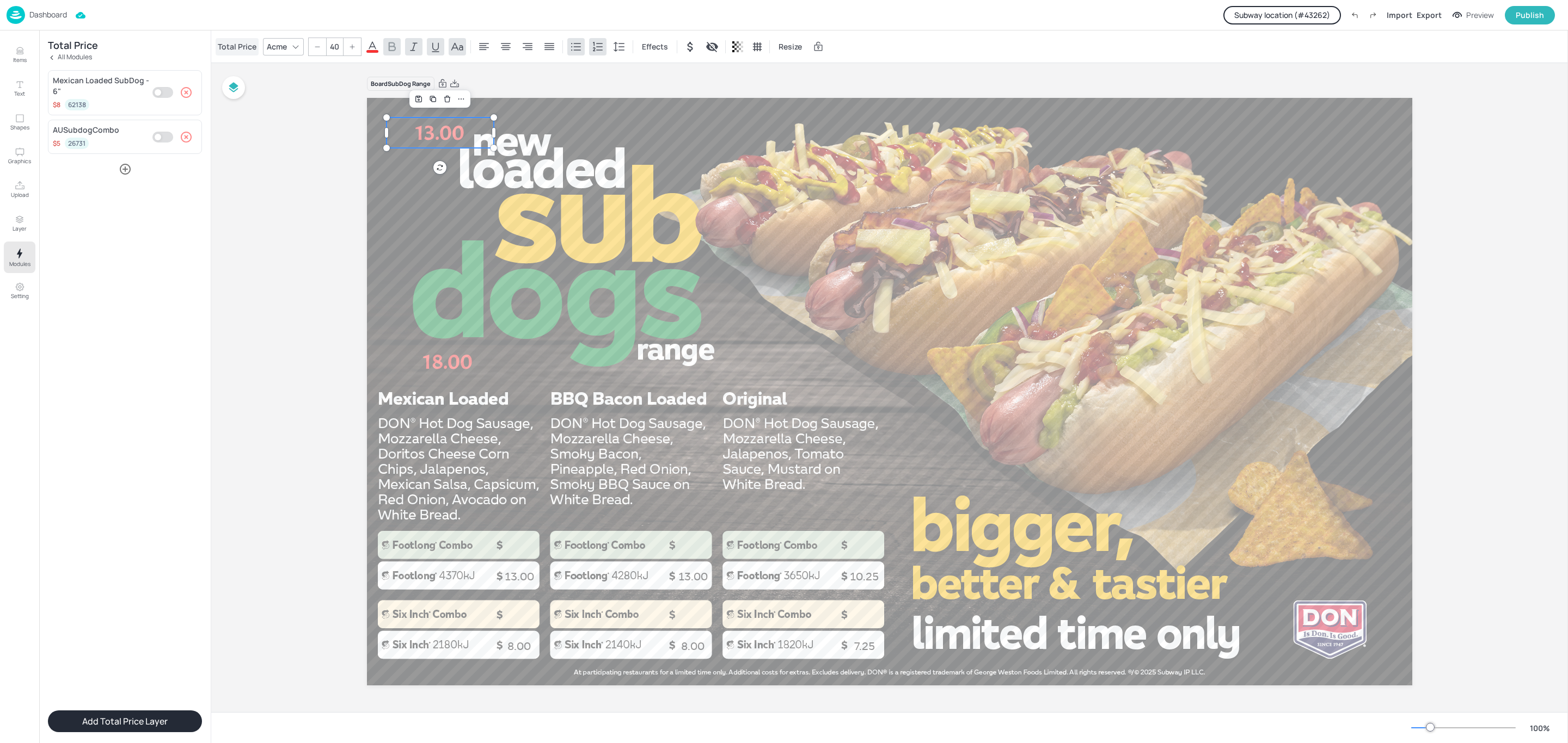
click at [239, 49] on div "Total Price" at bounding box center [237, 47] width 43 height 17
click at [459, 133] on p "13.00" at bounding box center [440, 133] width 107 height 31
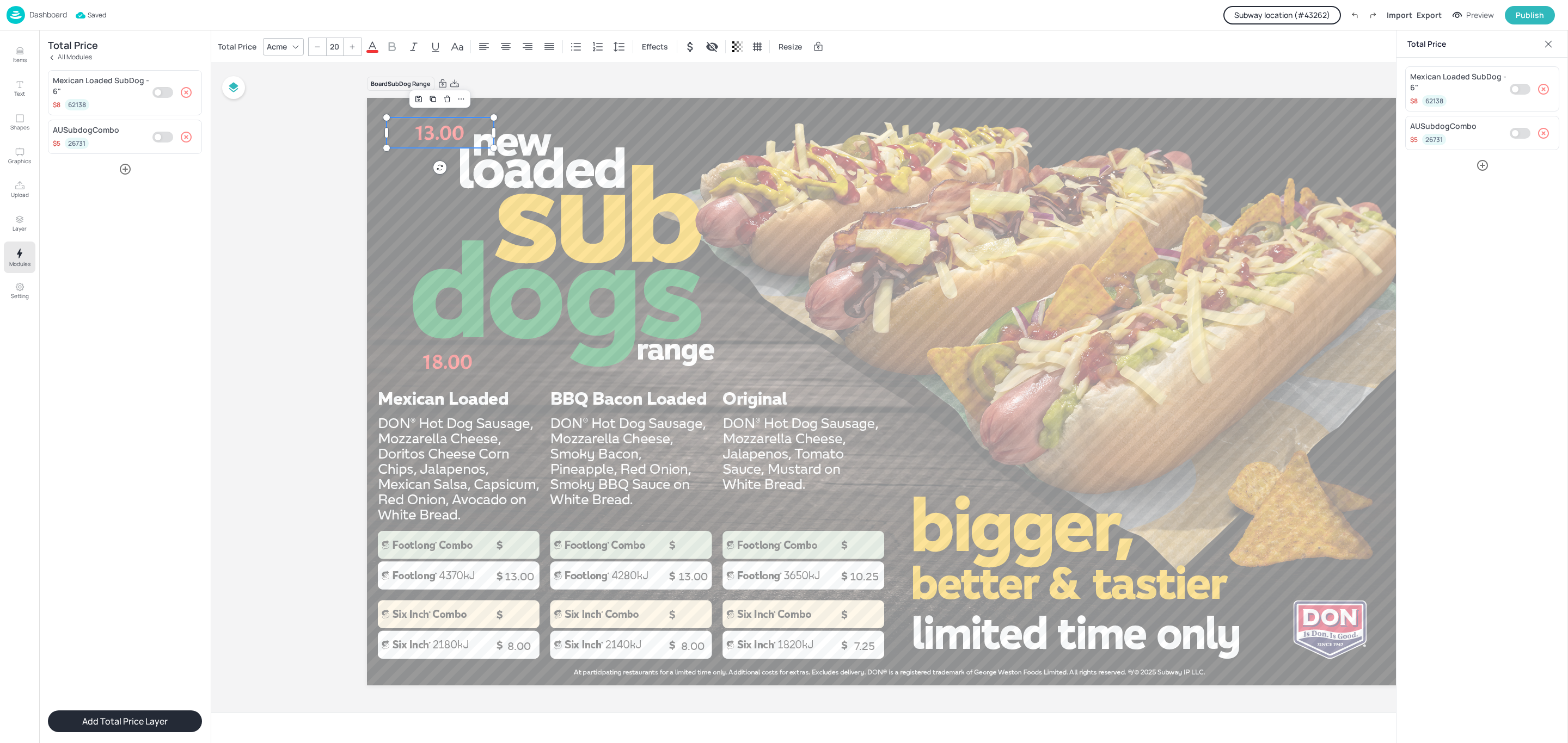
click at [267, 47] on div "Acme" at bounding box center [277, 46] width 24 height 16
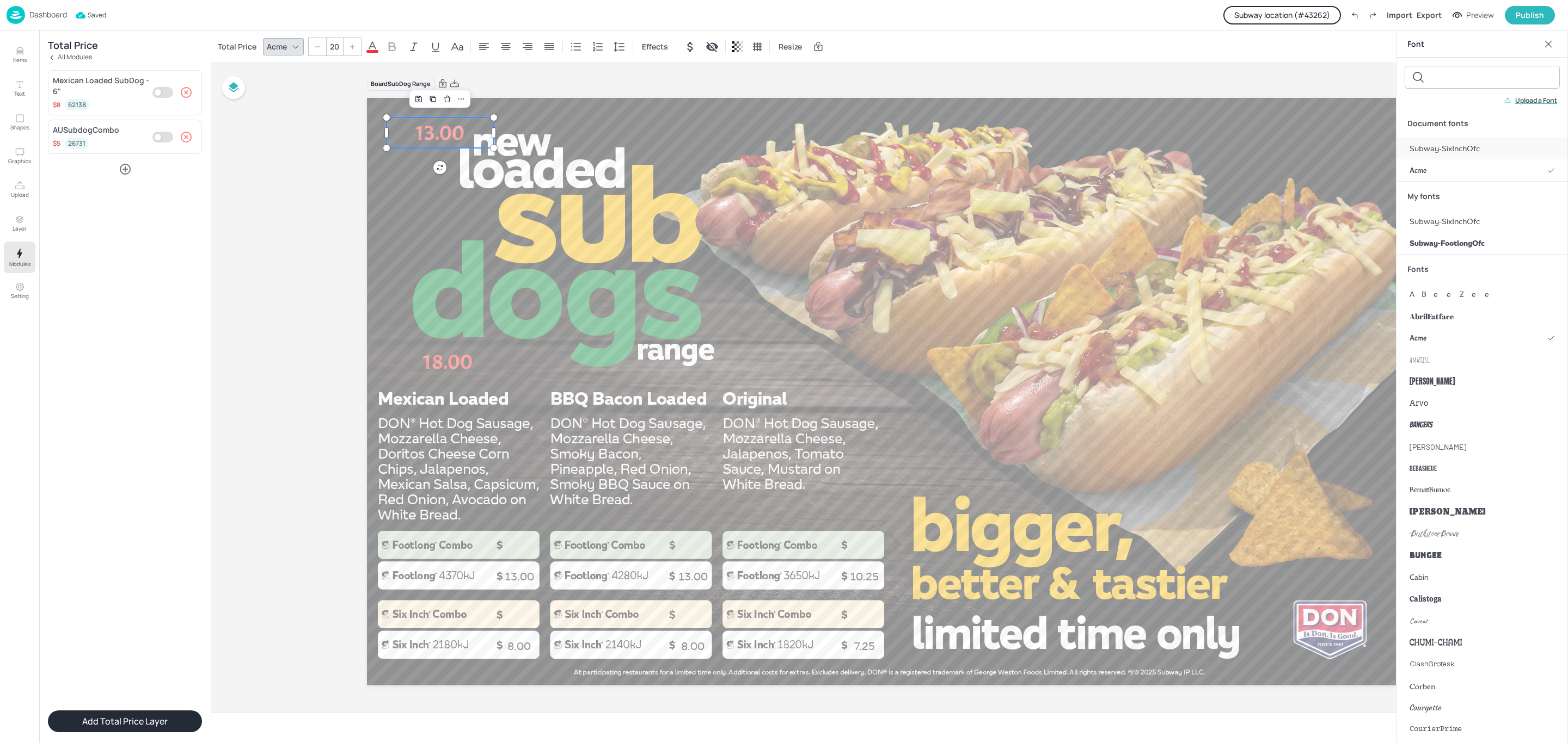
click at [1482, 148] on div "Subway-SixInchOfc" at bounding box center [1482, 148] width 171 height 22
click at [427, 53] on div "Total Price Subway-SixInchOfc 20 Effects Resize" at bounding box center [552, 47] width 674 height 19
click at [426, 50] on span at bounding box center [425, 51] width 12 height 2
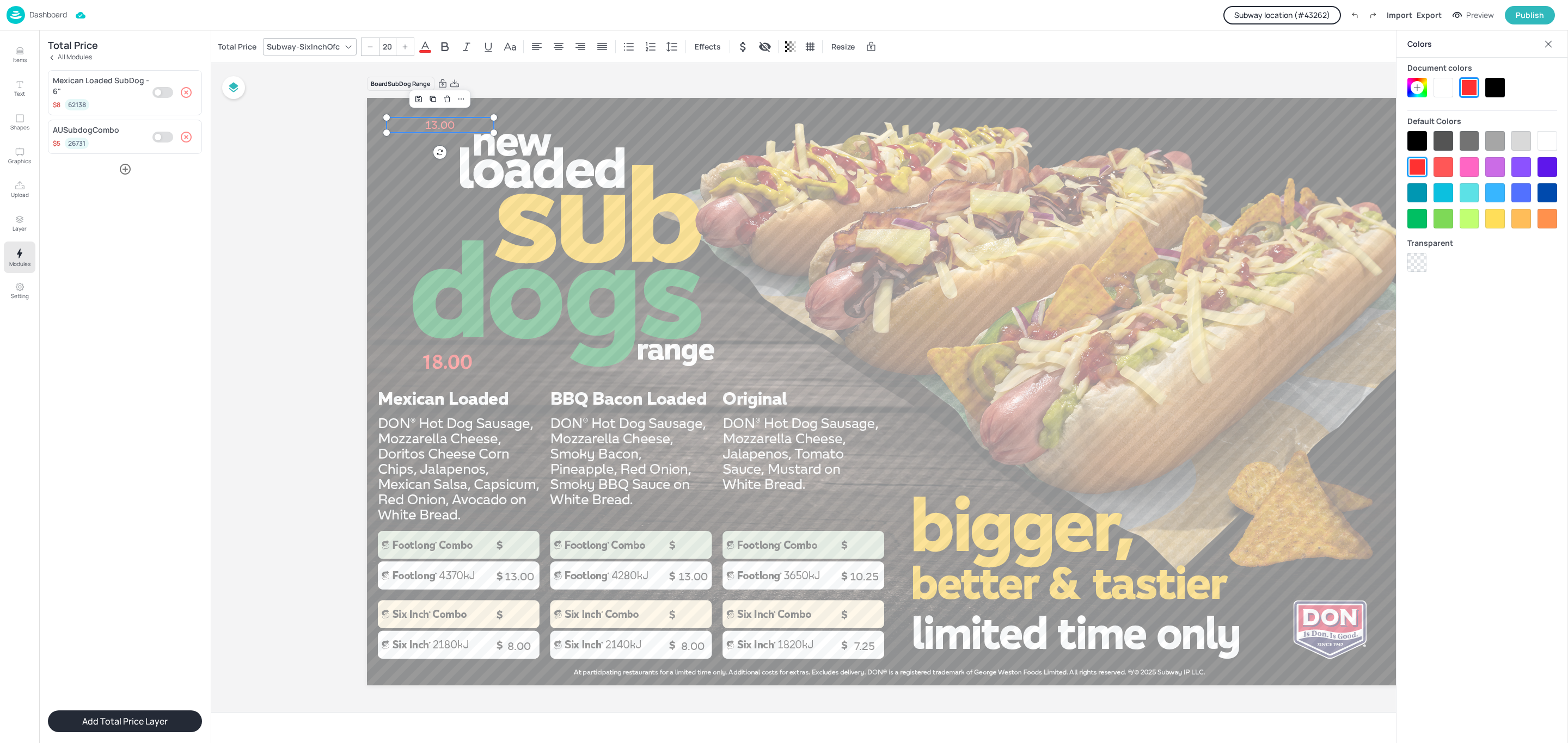
click at [1495, 80] on div at bounding box center [1494, 87] width 19 height 19
drag, startPoint x: 419, startPoint y: 126, endPoint x: 498, endPoint y: 615, distance: 495.3
click at [498, 615] on p "13.00" at bounding box center [520, 615] width 107 height 15
type input "40"
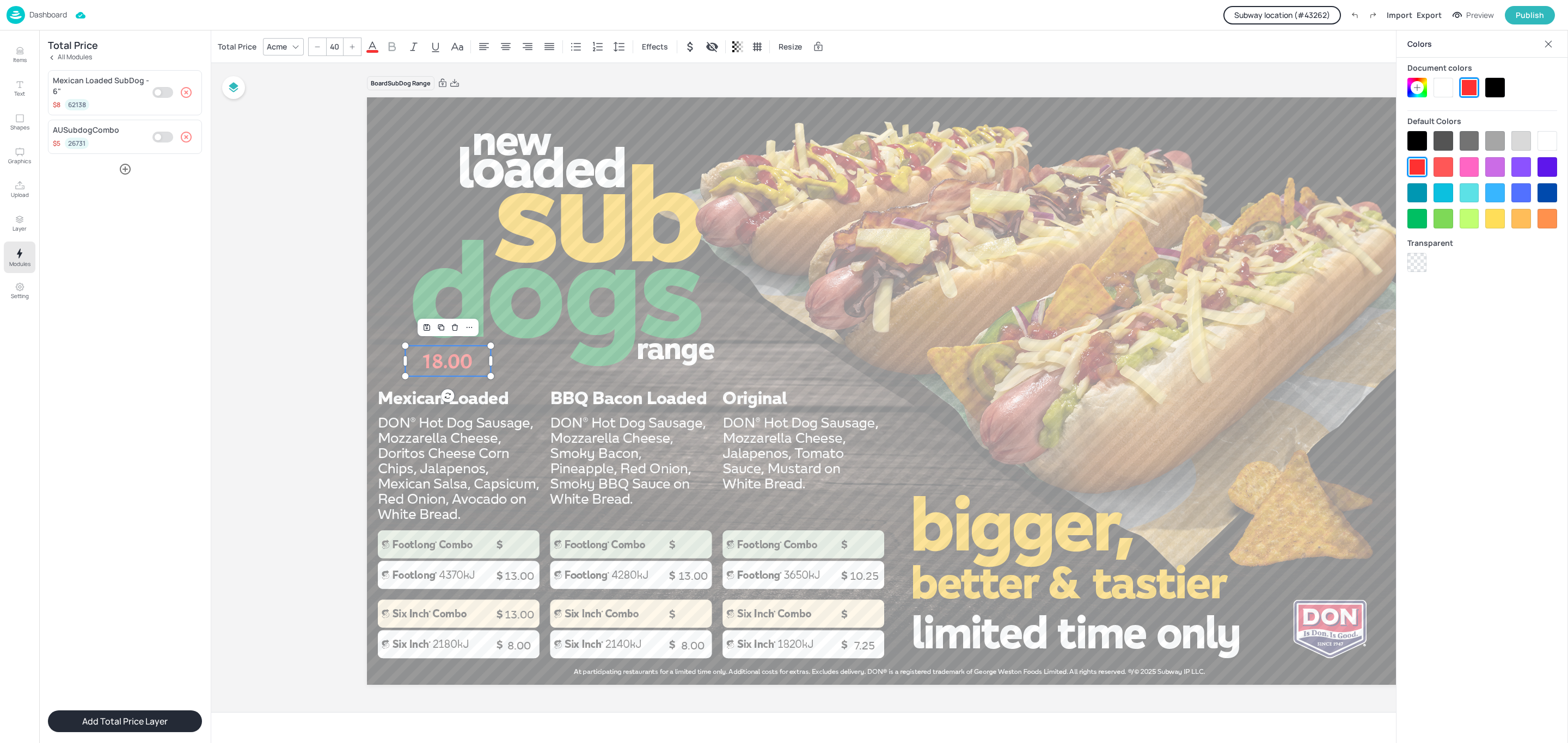
click at [461, 364] on p "18.00" at bounding box center [447, 361] width 85 height 31
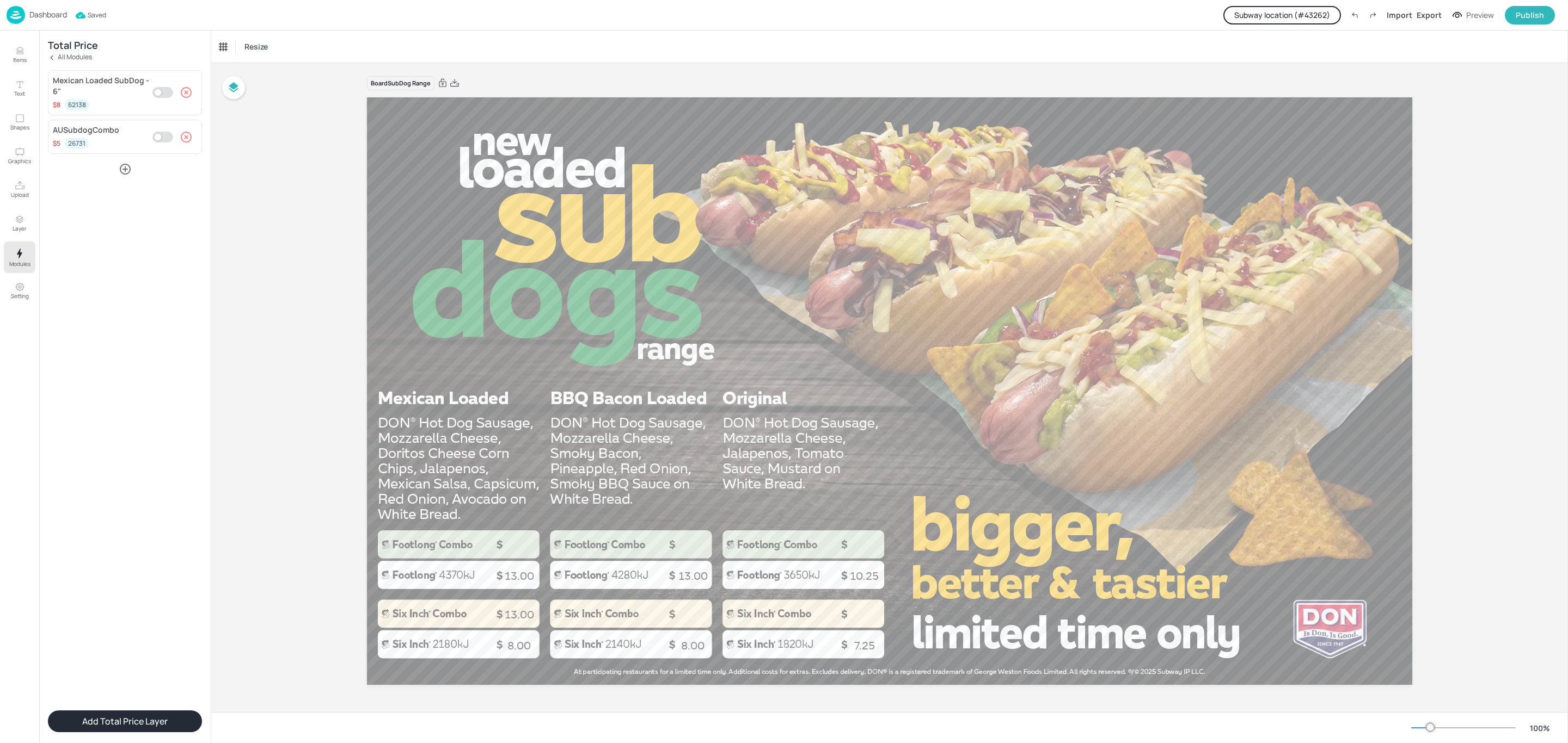
click at [128, 174] on icon "button" at bounding box center [125, 169] width 11 height 11
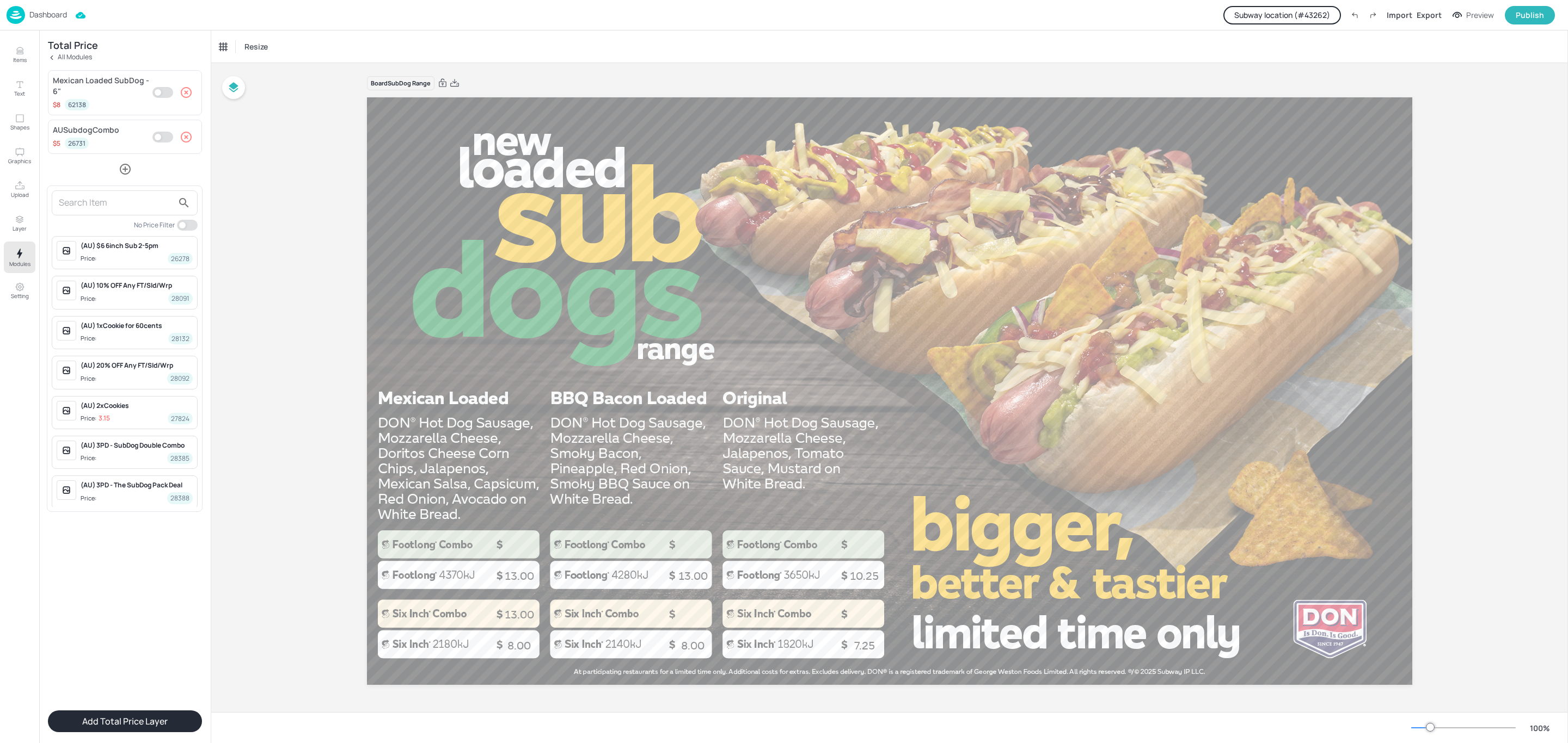
click at [185, 97] on div at bounding box center [784, 371] width 1568 height 743
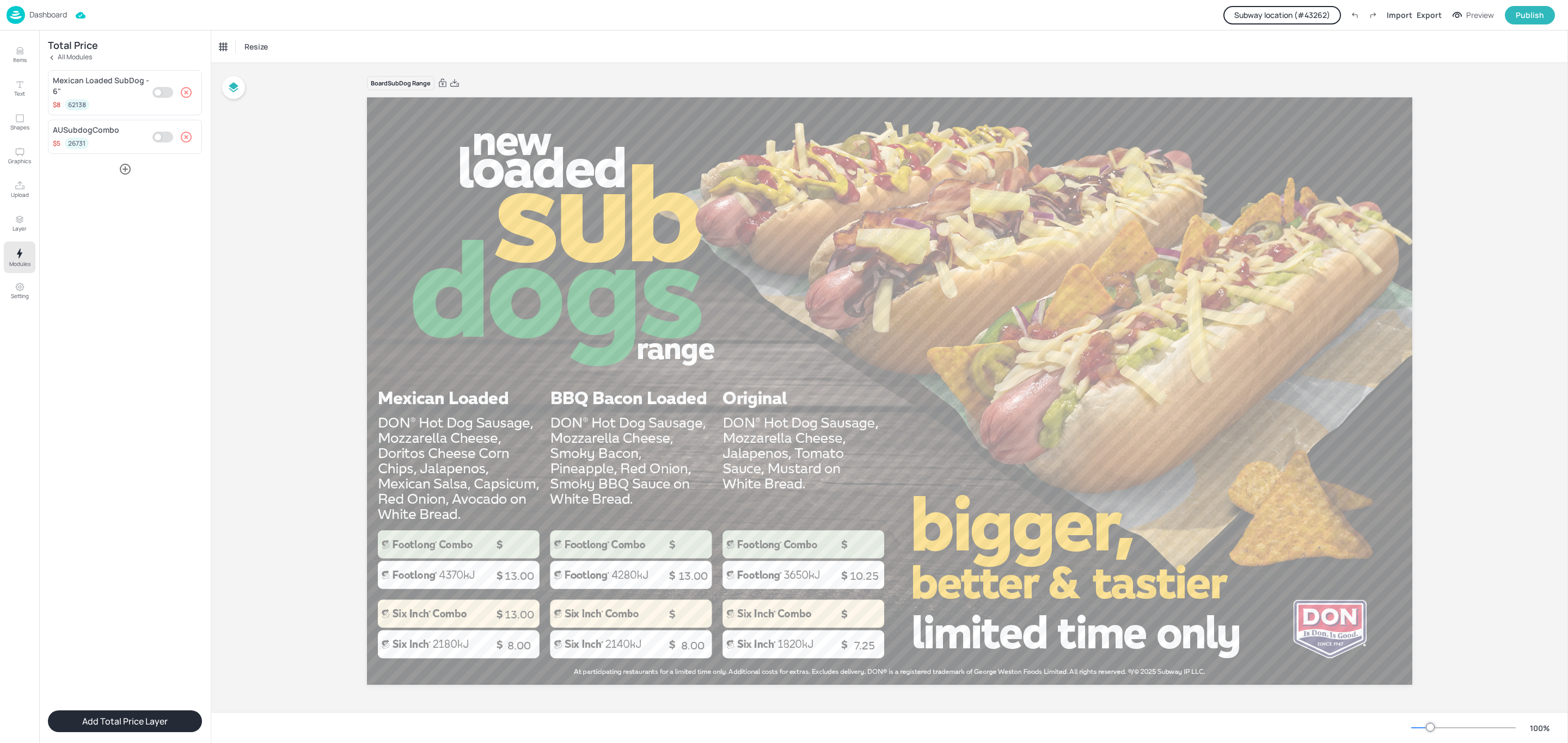
click at [185, 93] on icon "button" at bounding box center [186, 92] width 11 height 11
click at [125, 116] on icon "button" at bounding box center [125, 120] width 13 height 13
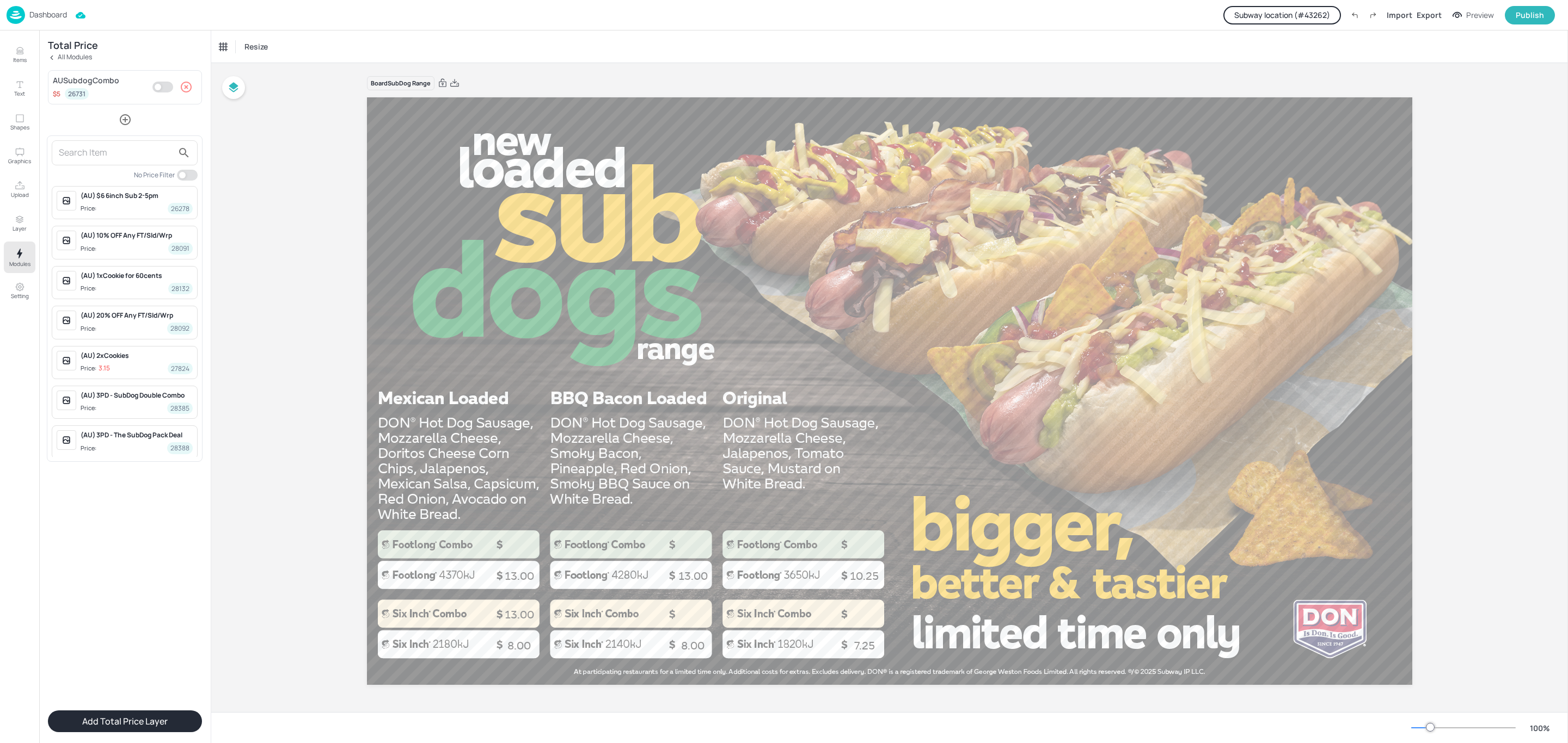
click at [116, 151] on input "text" at bounding box center [115, 153] width 114 height 17
type input "mexican"
click at [144, 240] on div "Mexican Loaded SubDog - 12"" at bounding box center [136, 235] width 112 height 10
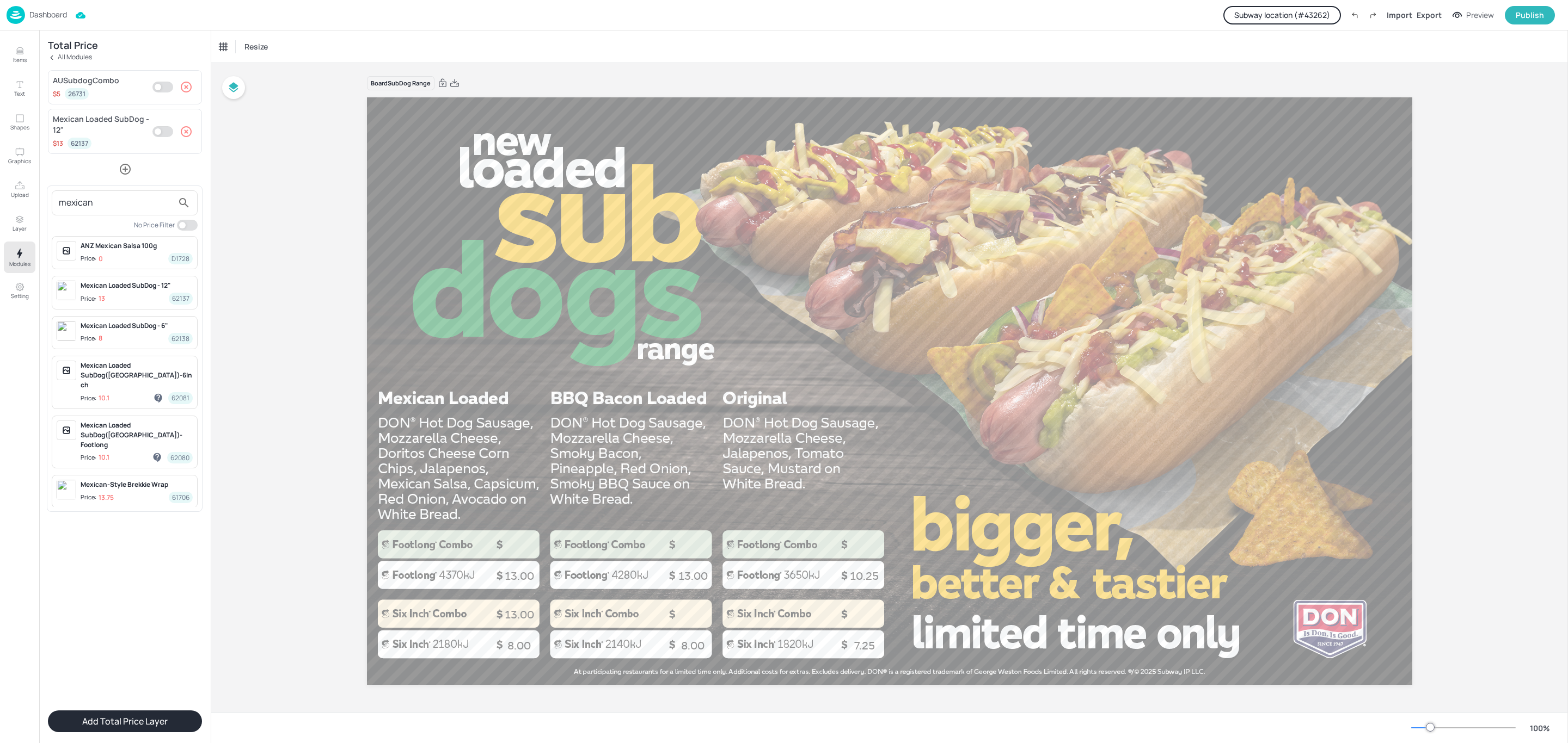
click at [106, 716] on div at bounding box center [784, 371] width 1568 height 743
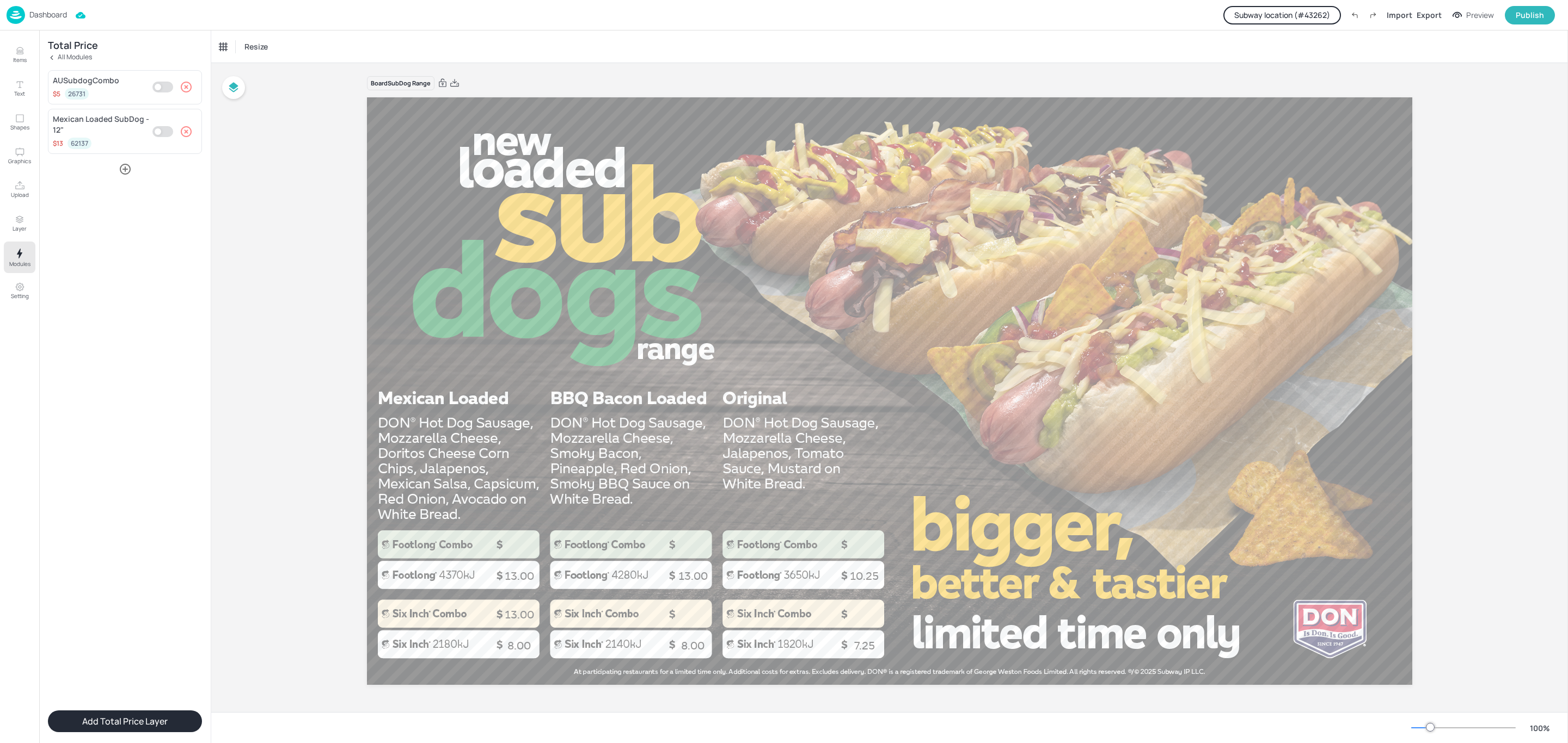
click at [108, 721] on button "Add Total Price Layer" at bounding box center [125, 721] width 154 height 22
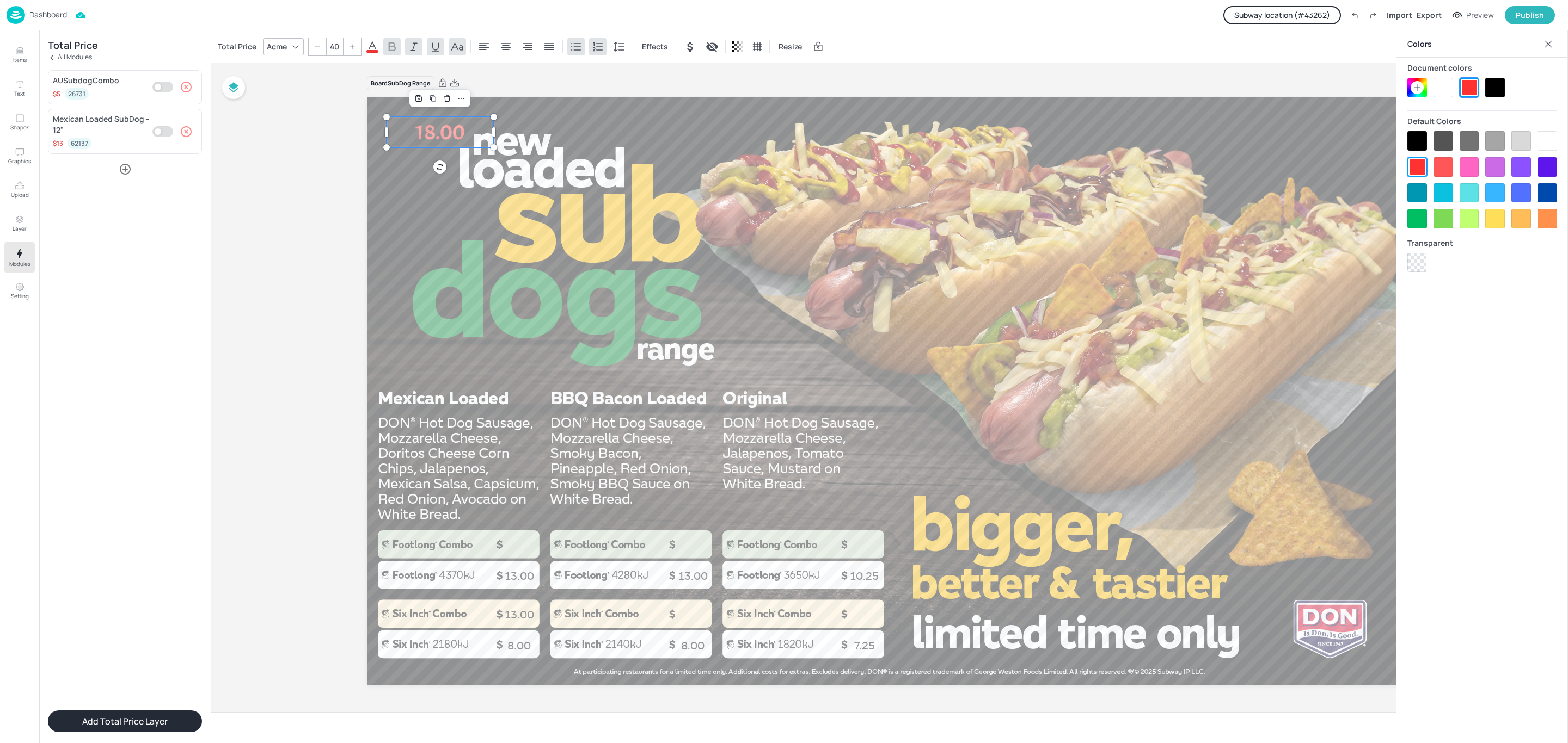
click at [286, 45] on div "Acme" at bounding box center [277, 46] width 24 height 16
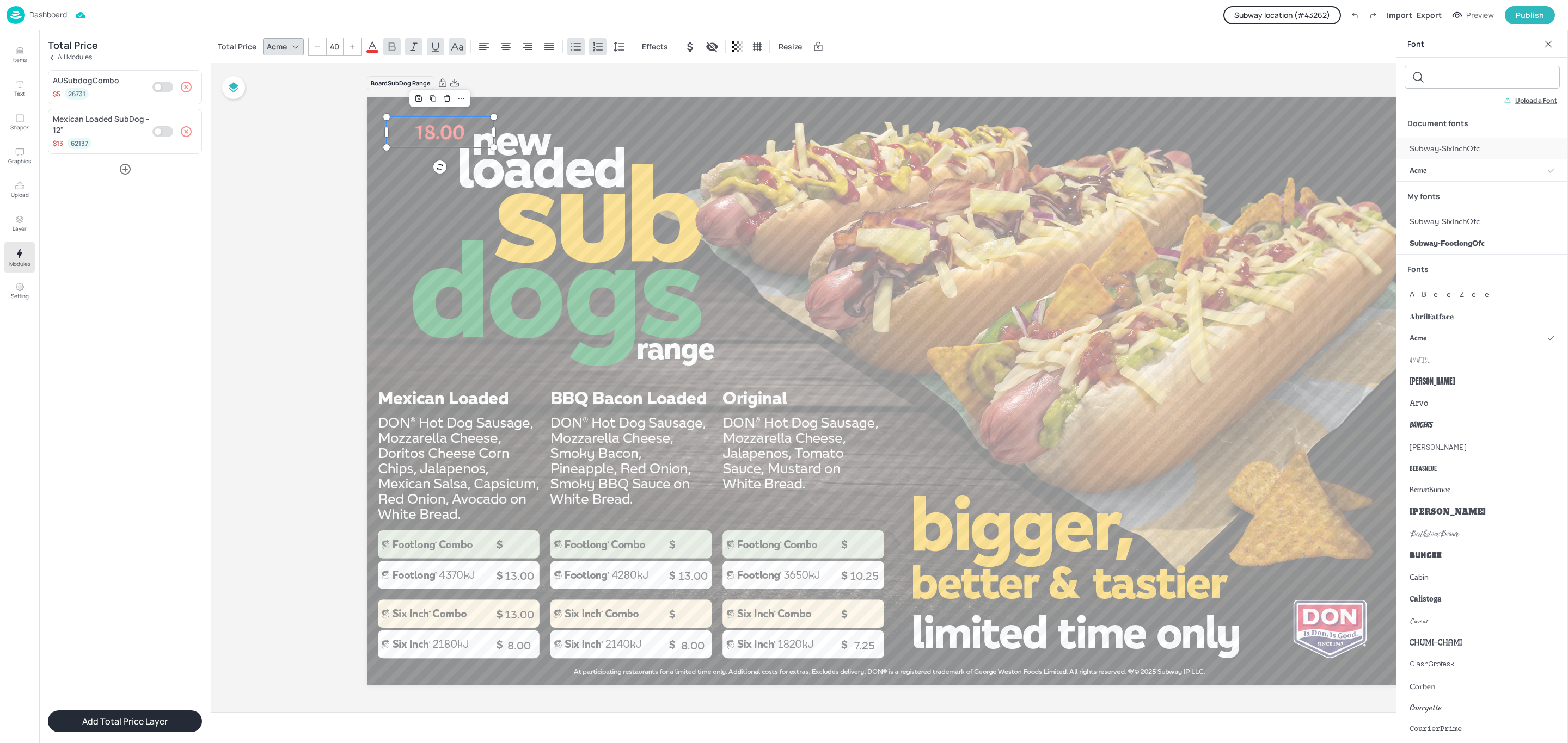
click at [1440, 144] on span "Subway-SixInchOfc" at bounding box center [1445, 149] width 70 height 11
click at [335, 51] on input "40" at bounding box center [334, 47] width 15 height 17
click at [370, 45] on icon at bounding box center [372, 47] width 13 height 13
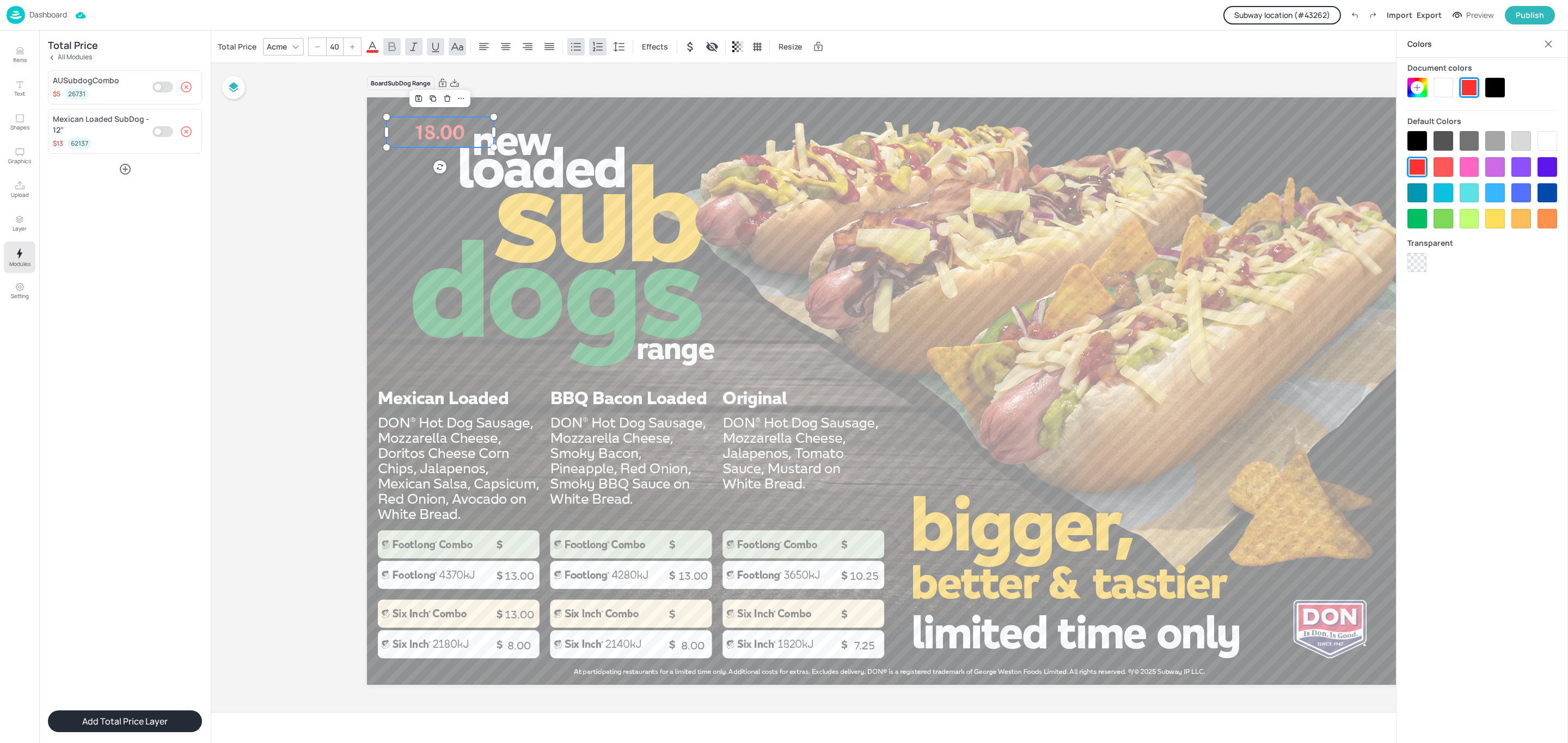
click at [1493, 82] on div at bounding box center [1494, 87] width 19 height 19
click at [510, 40] on icon at bounding box center [505, 47] width 13 height 13
drag, startPoint x: 452, startPoint y: 128, endPoint x: 502, endPoint y: 438, distance: 314.0
click at [514, 527] on p "18.00" at bounding box center [502, 529] width 107 height 31
click at [333, 50] on input "40" at bounding box center [334, 47] width 15 height 17
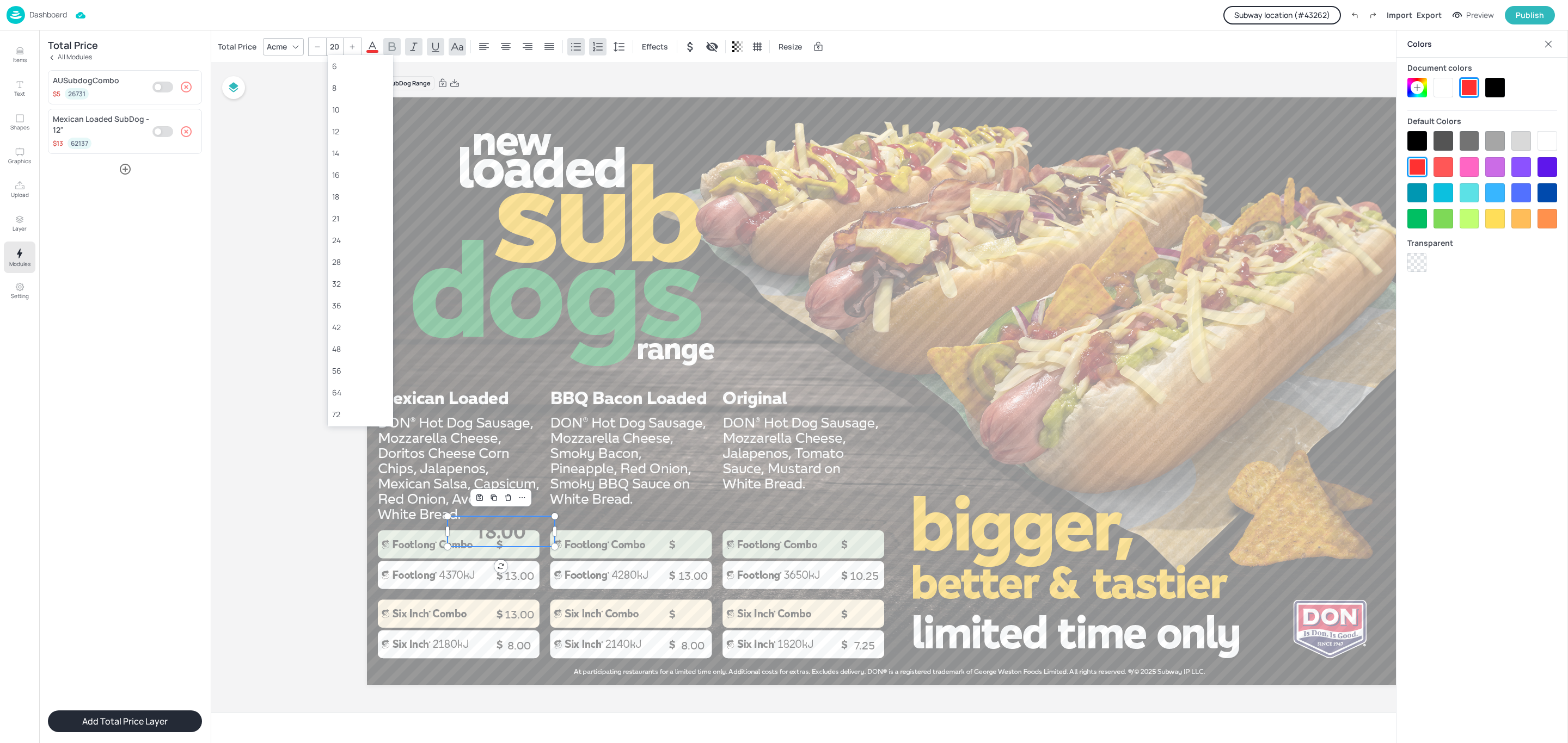
type input "20"
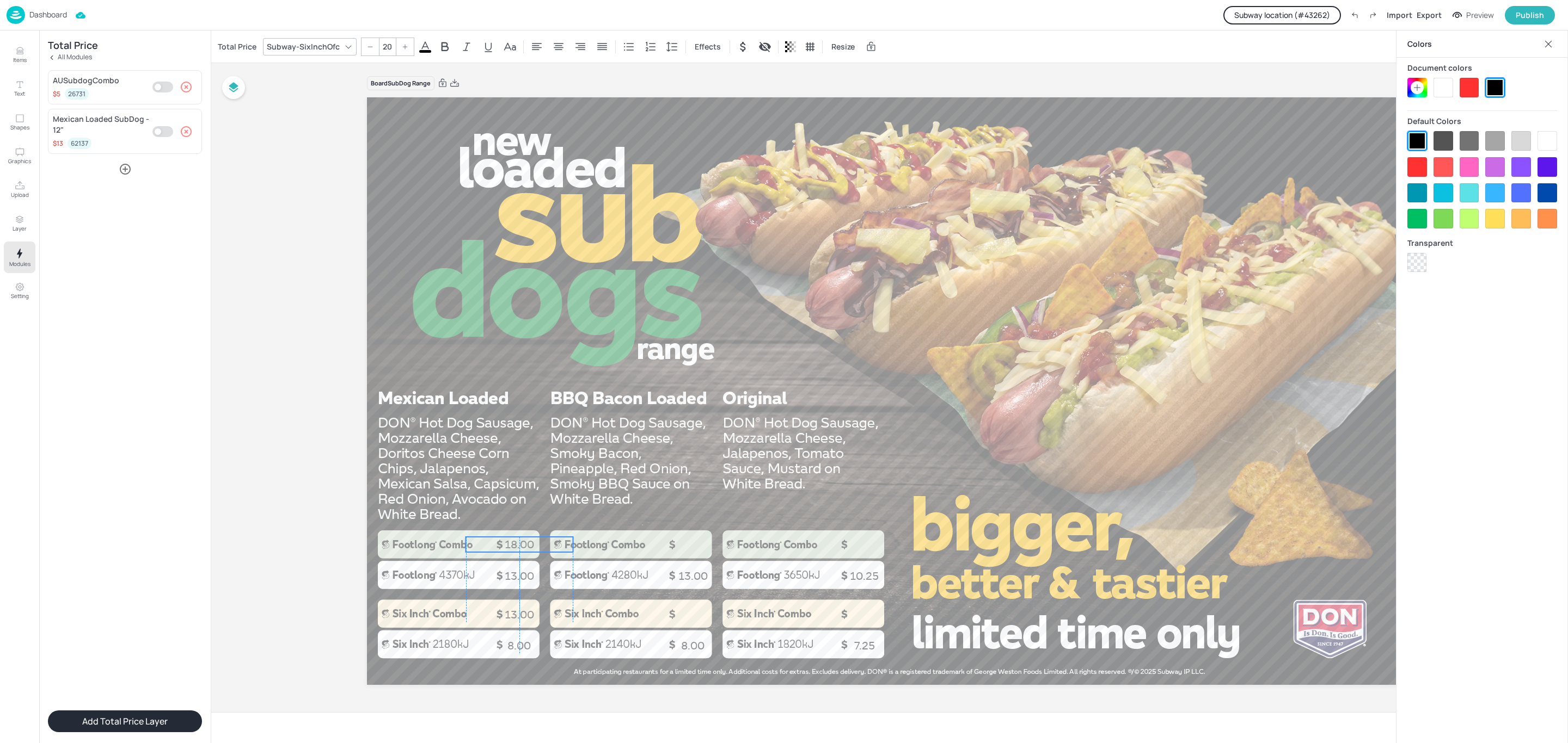
drag, startPoint x: 509, startPoint y: 524, endPoint x: 525, endPoint y: 545, distance: 26.4
click at [525, 545] on p "18.00" at bounding box center [520, 544] width 107 height 15
click at [183, 133] on icon "button" at bounding box center [186, 131] width 13 height 13
click at [125, 121] on icon "button" at bounding box center [125, 119] width 11 height 11
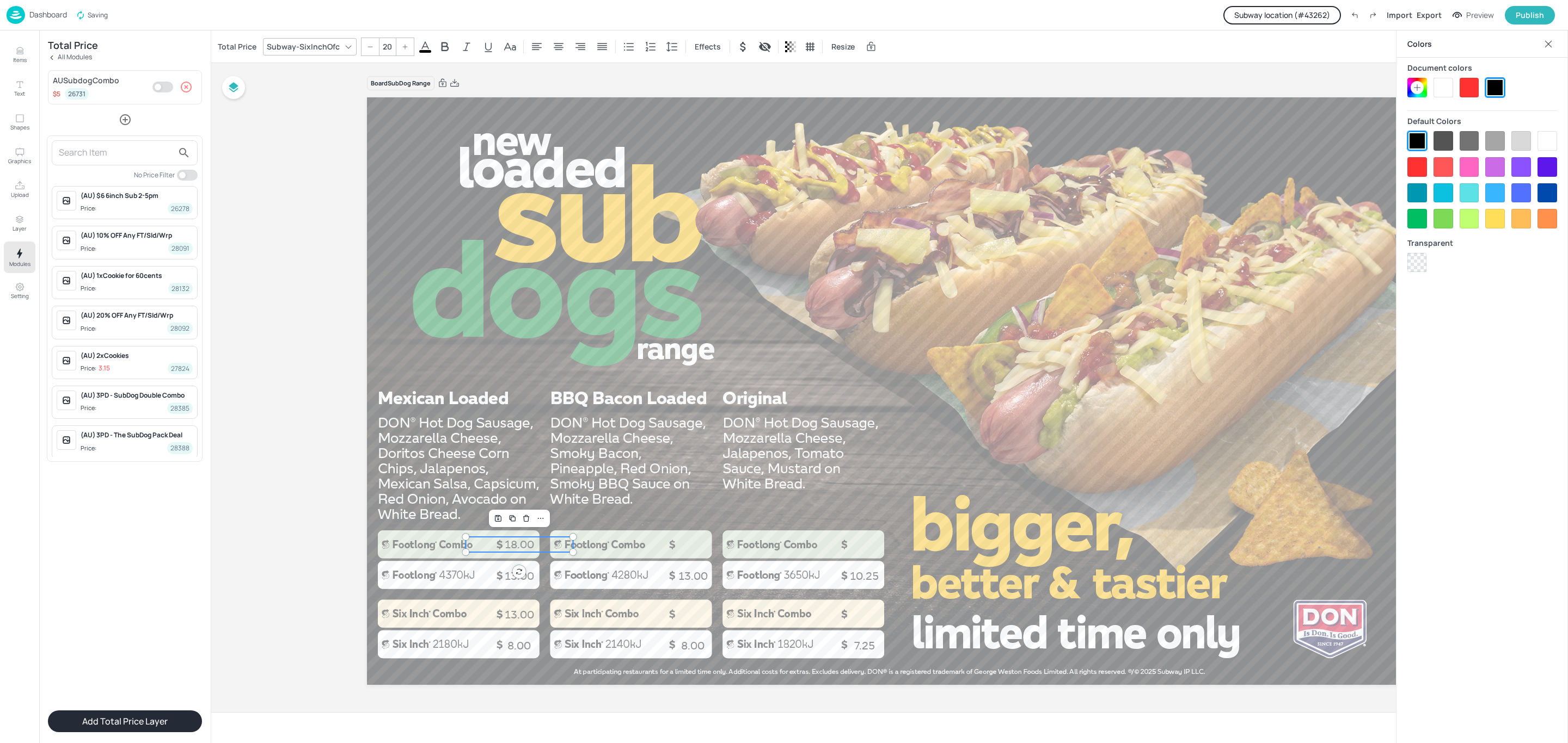
click at [119, 157] on input "text" at bounding box center [115, 153] width 114 height 17
click at [495, 435] on div at bounding box center [784, 371] width 1568 height 743
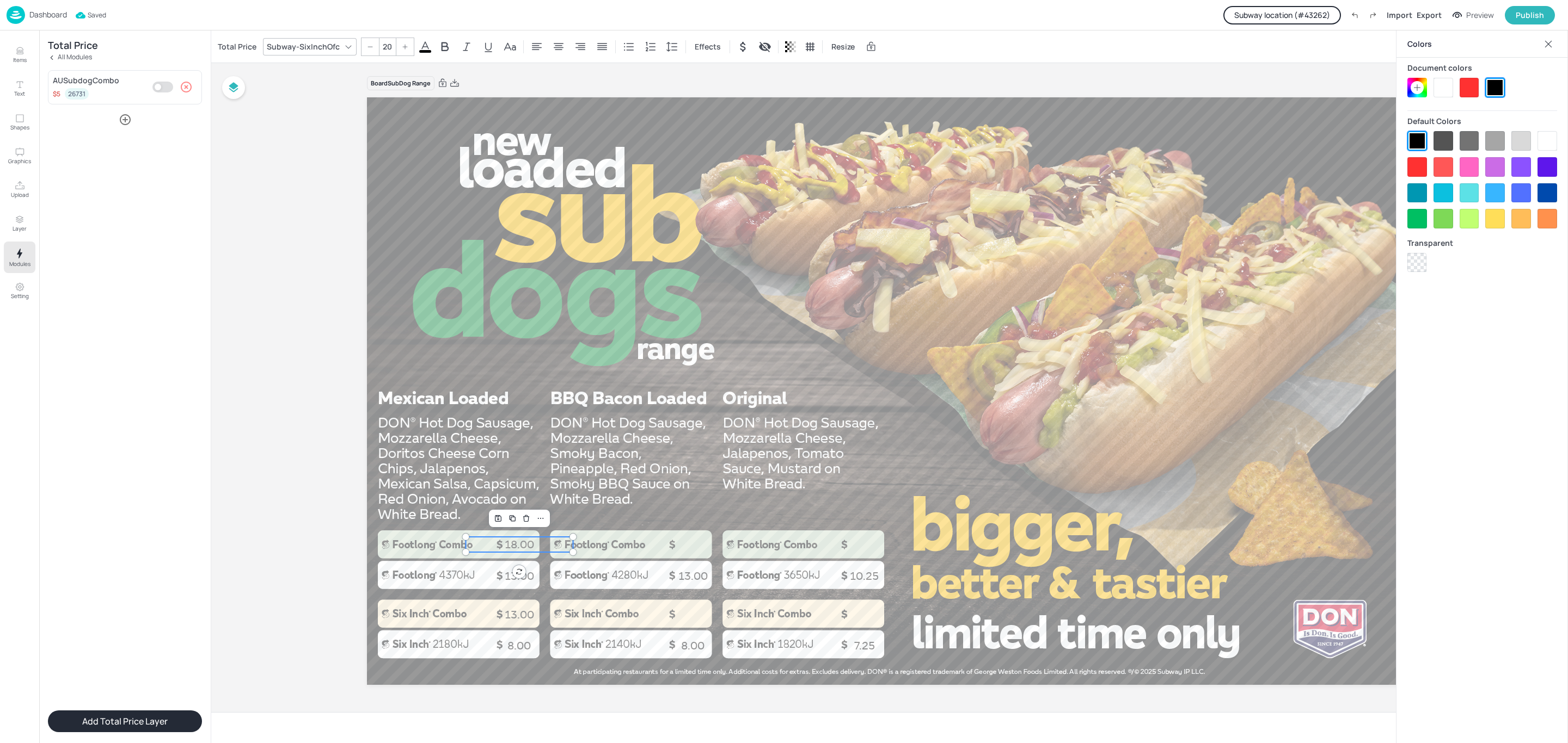
click at [121, 120] on icon "button" at bounding box center [125, 120] width 13 height 13
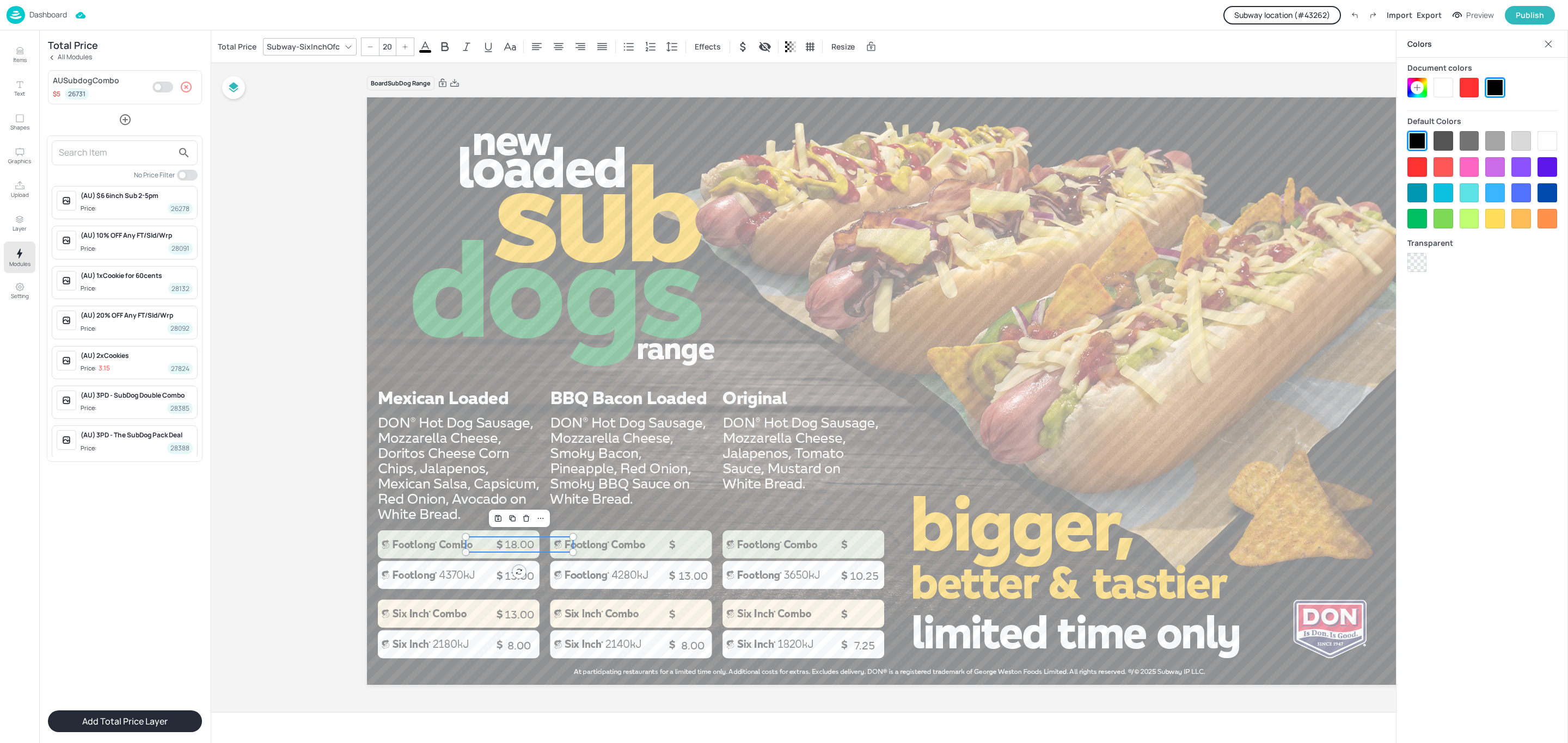
click at [138, 156] on input "text" at bounding box center [115, 153] width 114 height 17
type input "subdog"
